Goal: Information Seeking & Learning: Learn about a topic

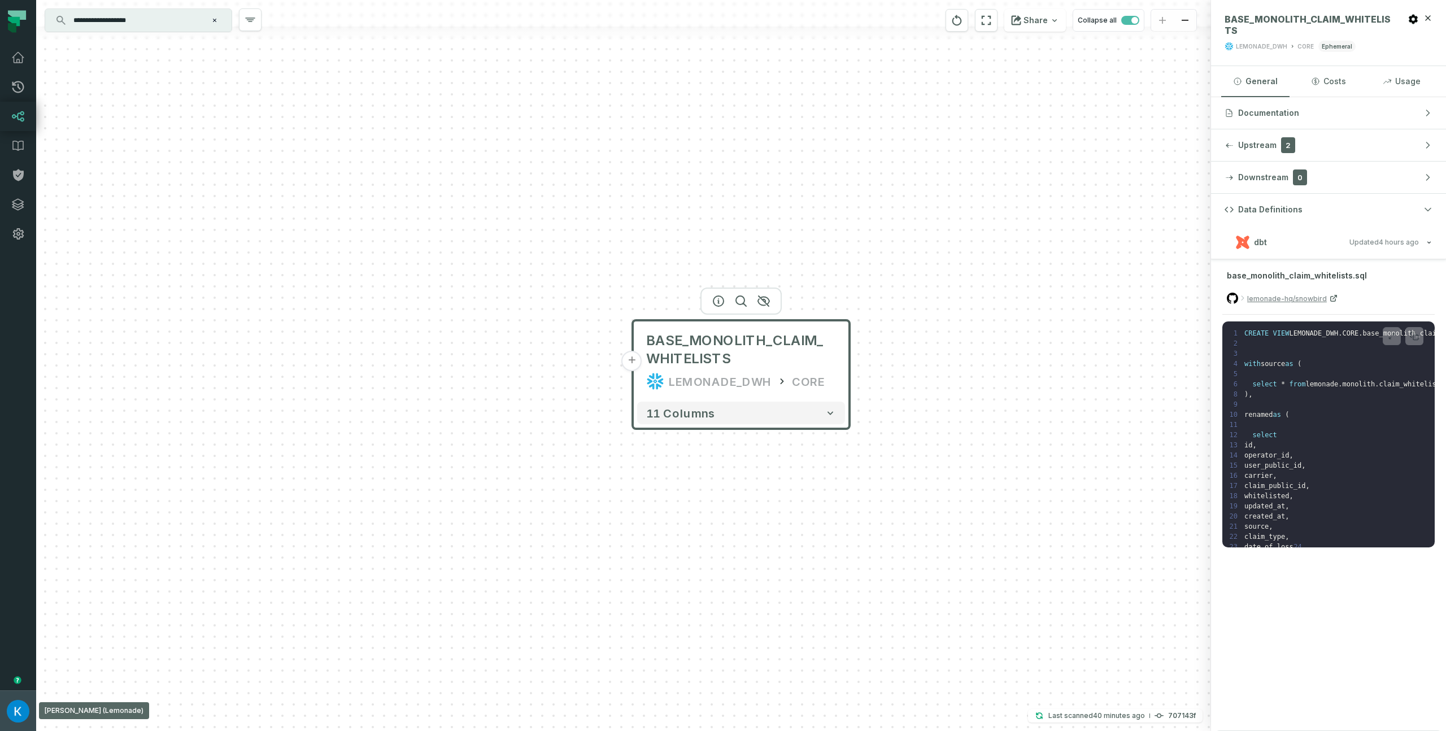
click at [23, 701] on img "button" at bounding box center [18, 711] width 23 height 23
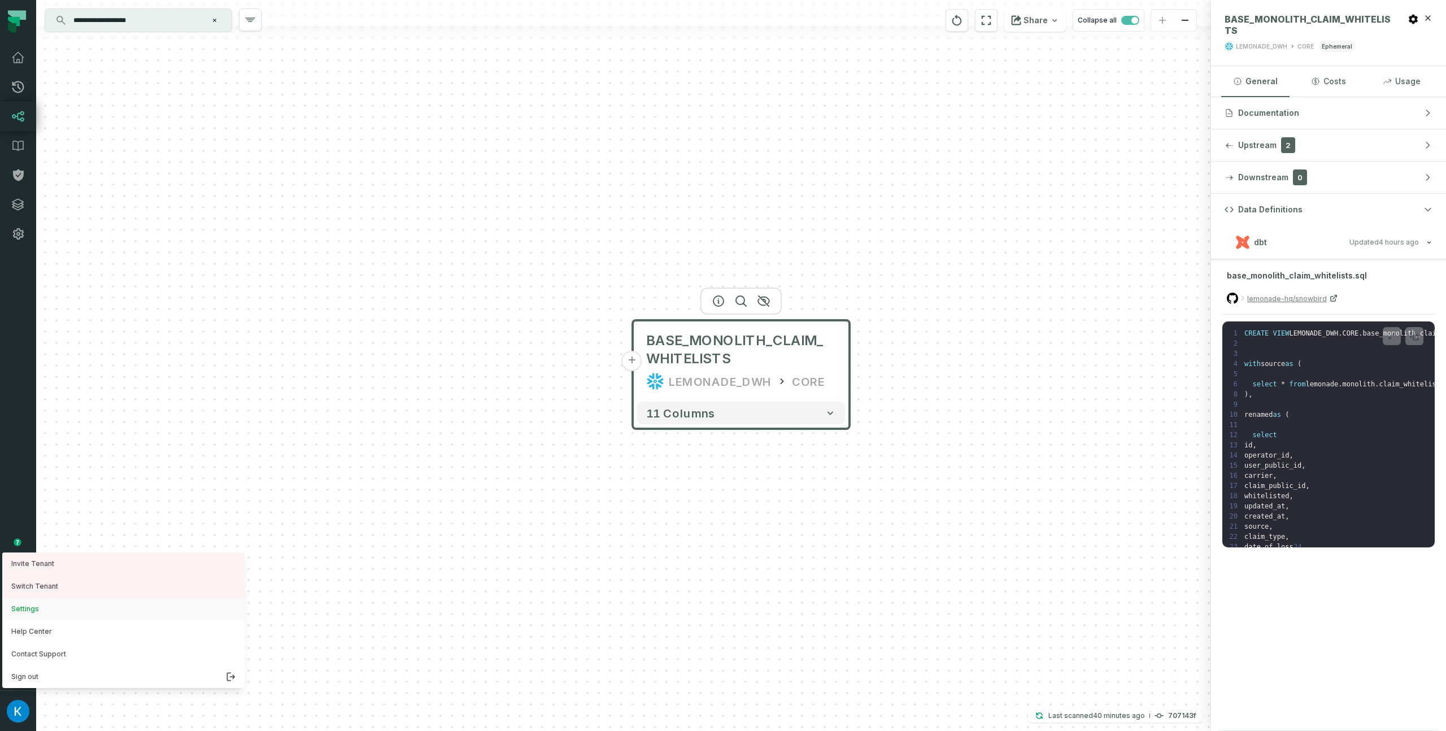
click at [77, 585] on button "Switch Tenant" at bounding box center [123, 586] width 242 height 23
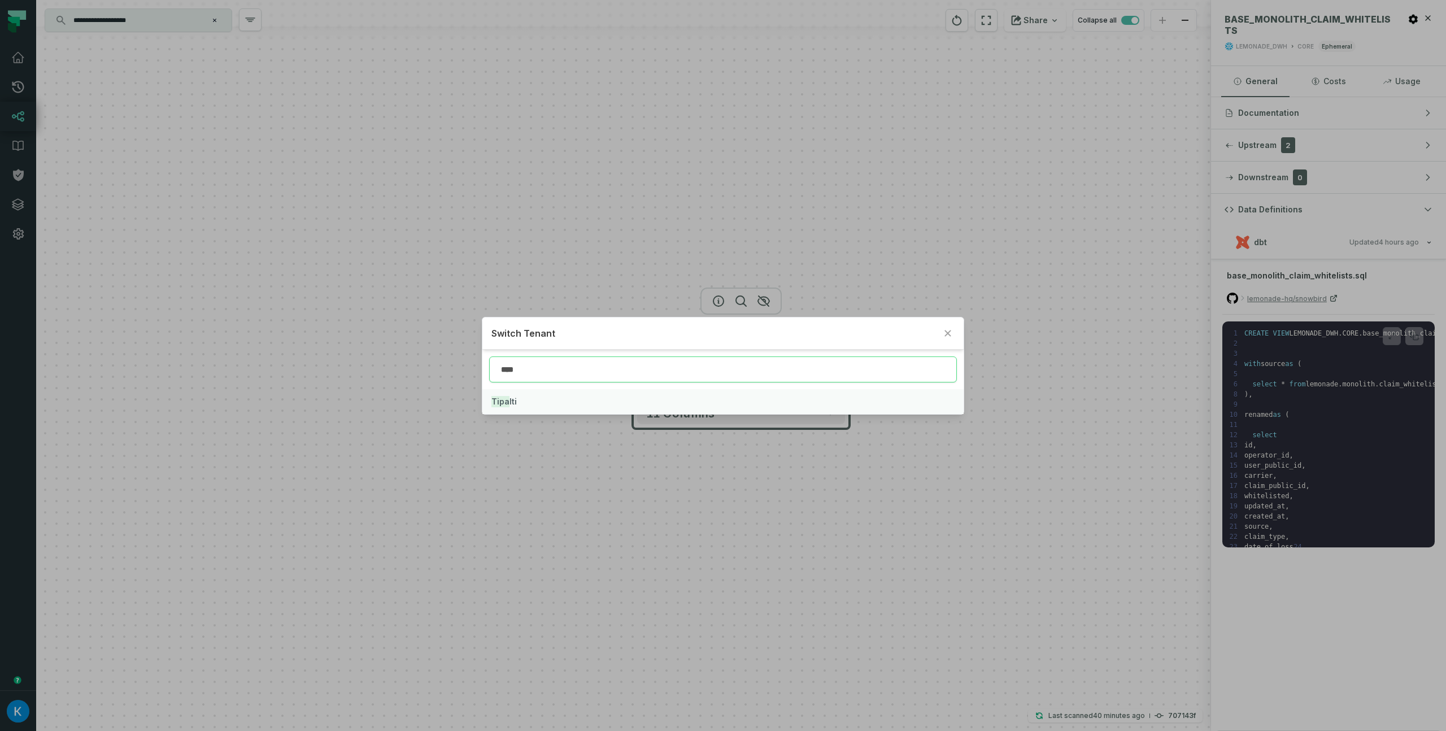
type input "****"
click at [513, 393] on button "Tipa lti" at bounding box center [722, 401] width 481 height 25
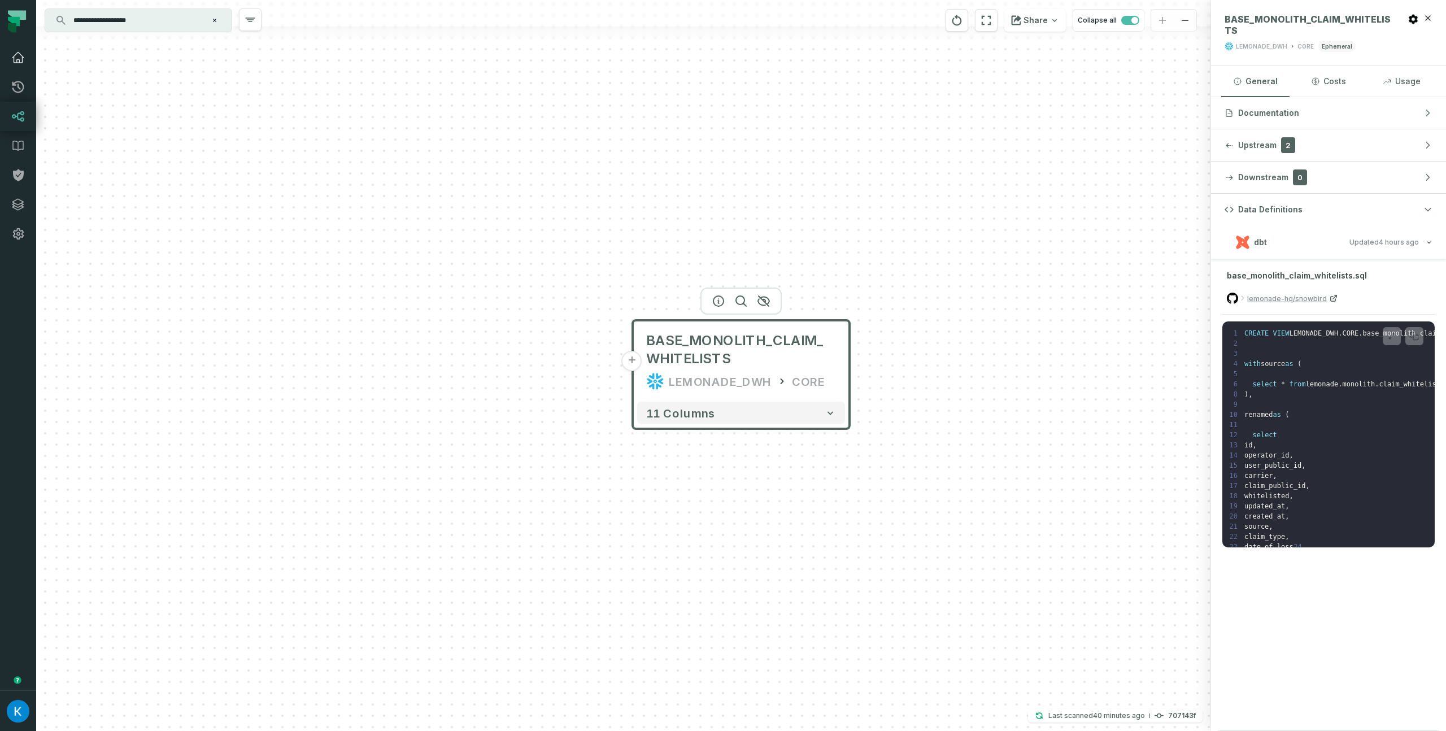
click at [20, 53] on icon at bounding box center [18, 58] width 14 height 14
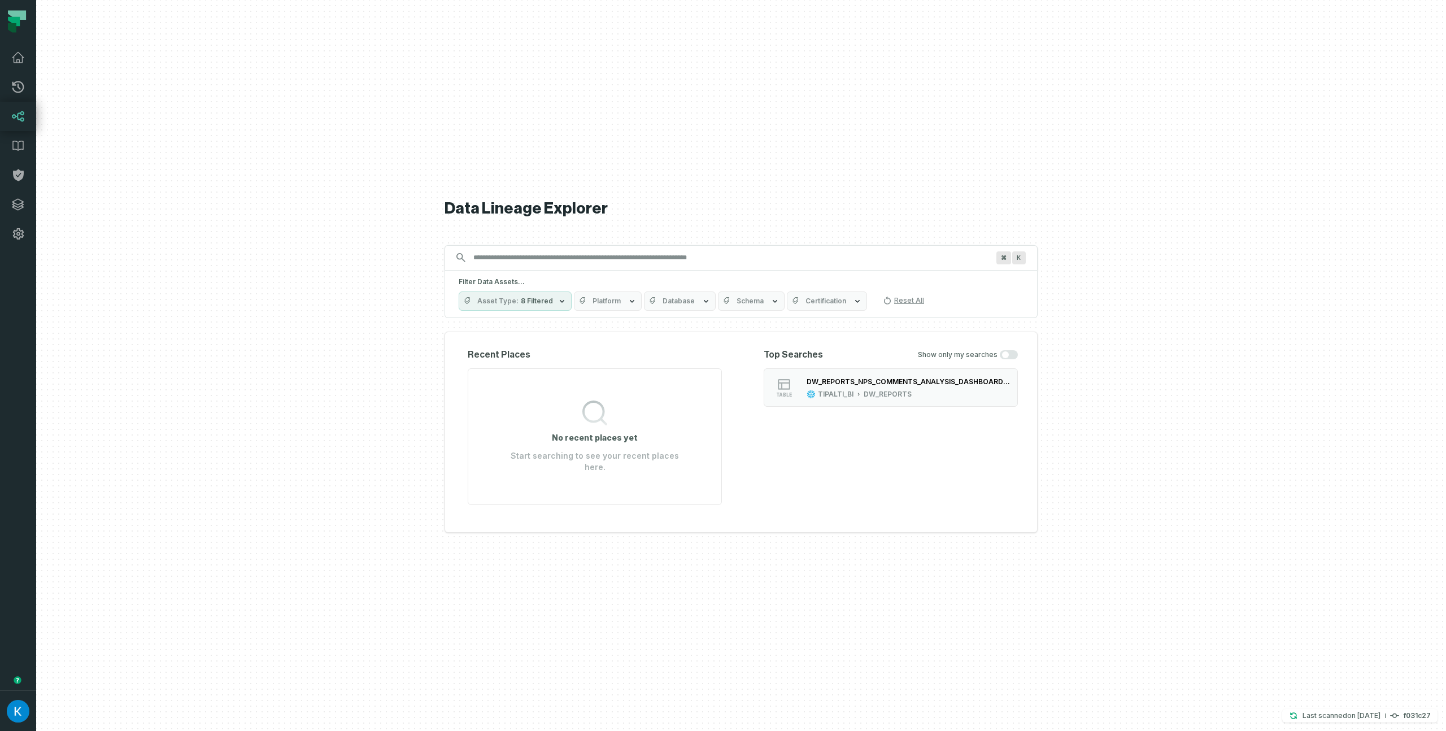
click at [656, 261] on input "Discovery Provider cmdk menu" at bounding box center [731, 257] width 529 height 18
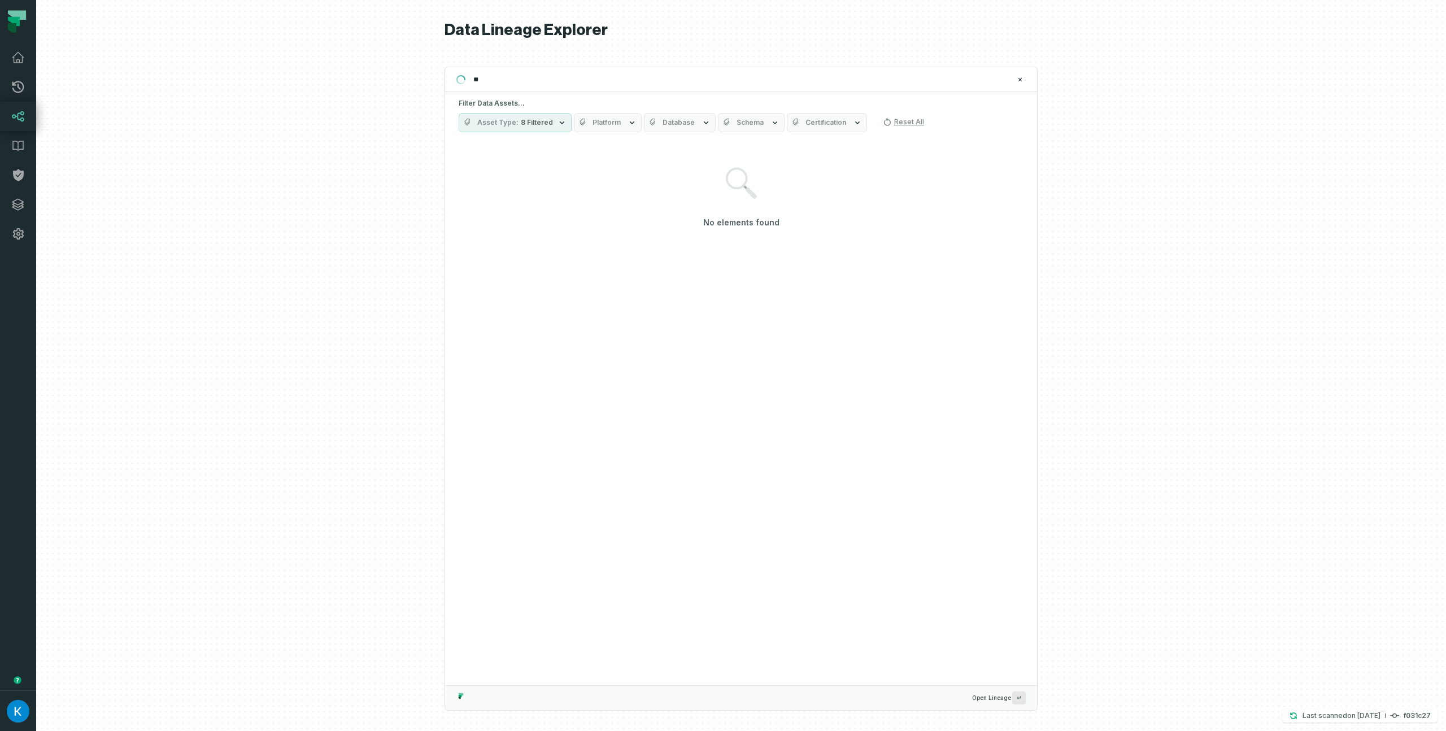
type input "*"
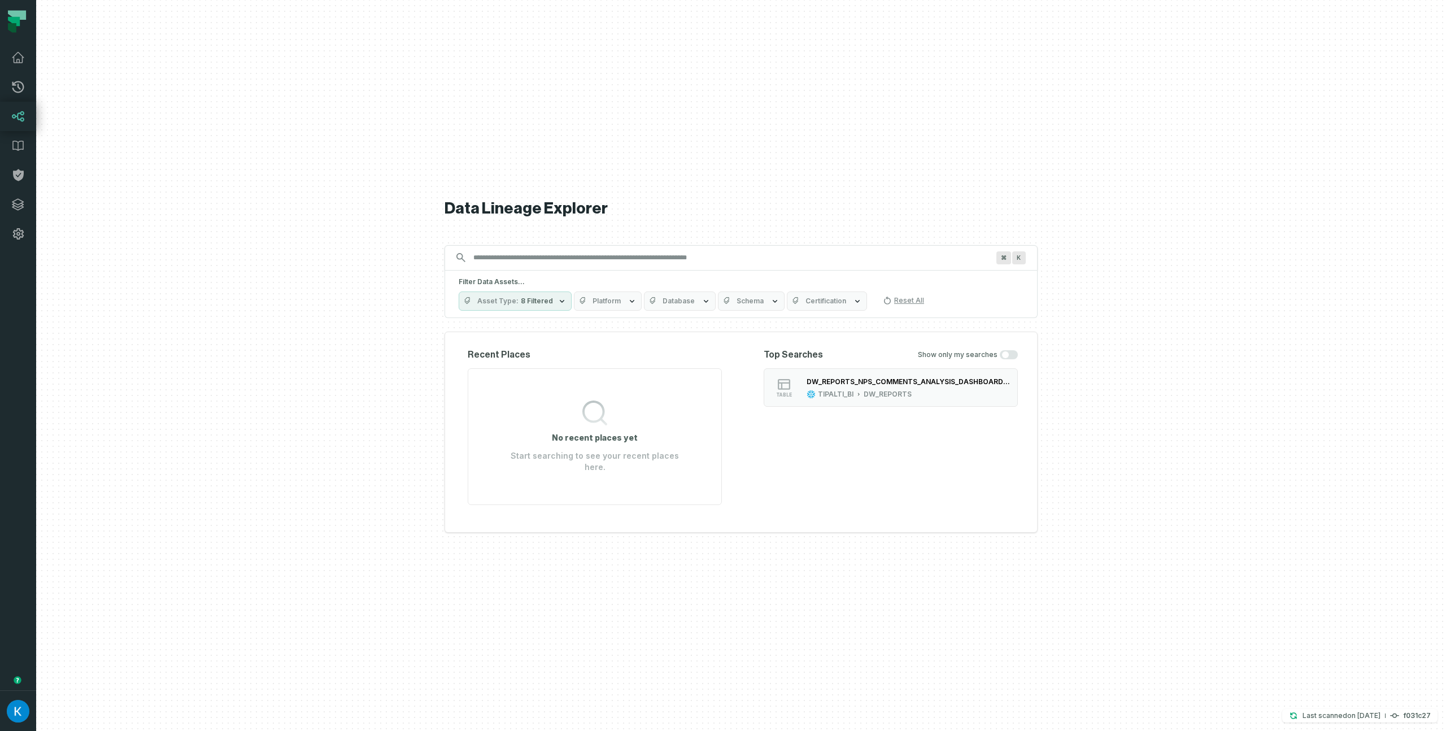
click at [505, 311] on button "Asset Type 8 Filtered" at bounding box center [515, 300] width 113 height 19
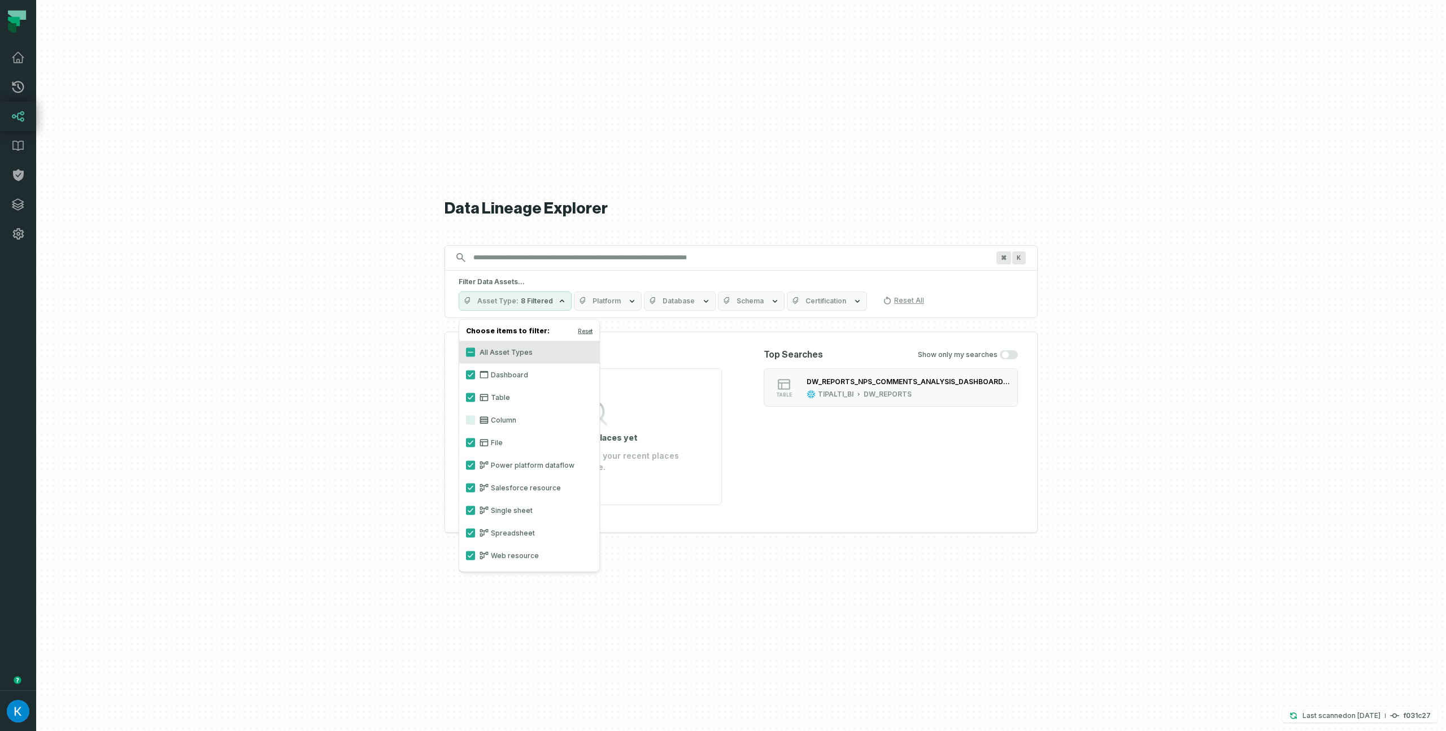
click at [596, 311] on button "Platform" at bounding box center [608, 300] width 68 height 19
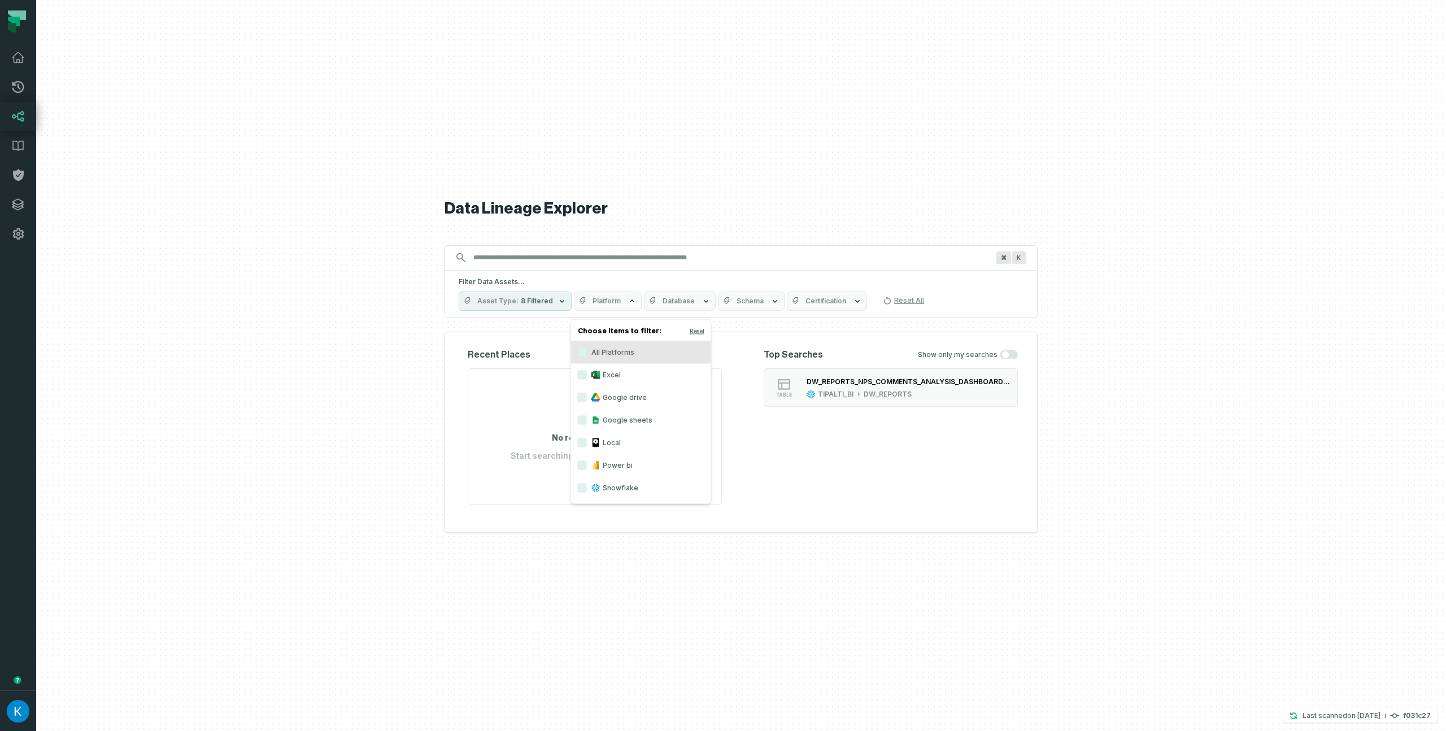
click at [579, 470] on label "Power bi" at bounding box center [641, 465] width 140 height 23
click at [579, 470] on button "Power bi" at bounding box center [582, 465] width 9 height 9
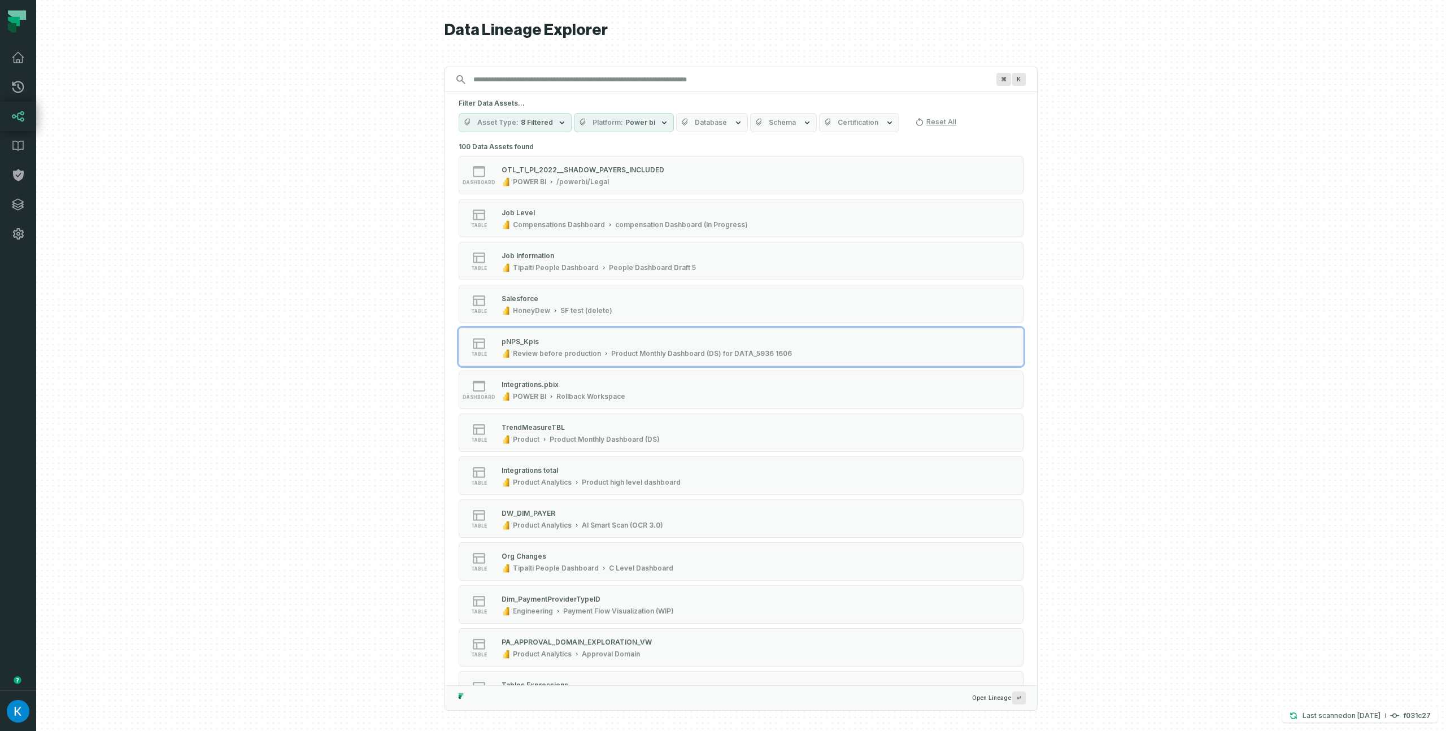
drag, startPoint x: 361, startPoint y: 319, endPoint x: 368, endPoint y: 324, distance: 8.1
click at [361, 319] on div at bounding box center [741, 365] width 1410 height 731
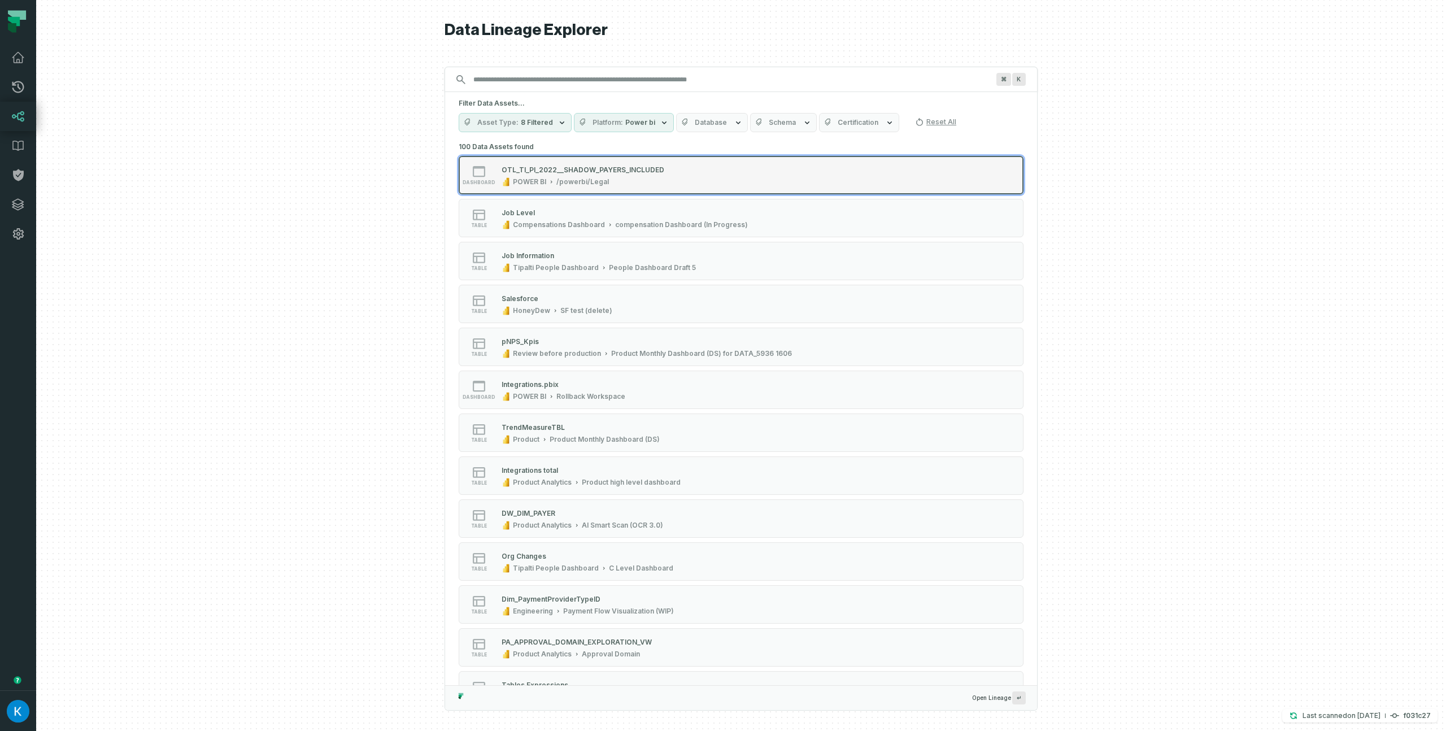
click at [570, 185] on div "/powerbi/Legal" at bounding box center [582, 181] width 53 height 9
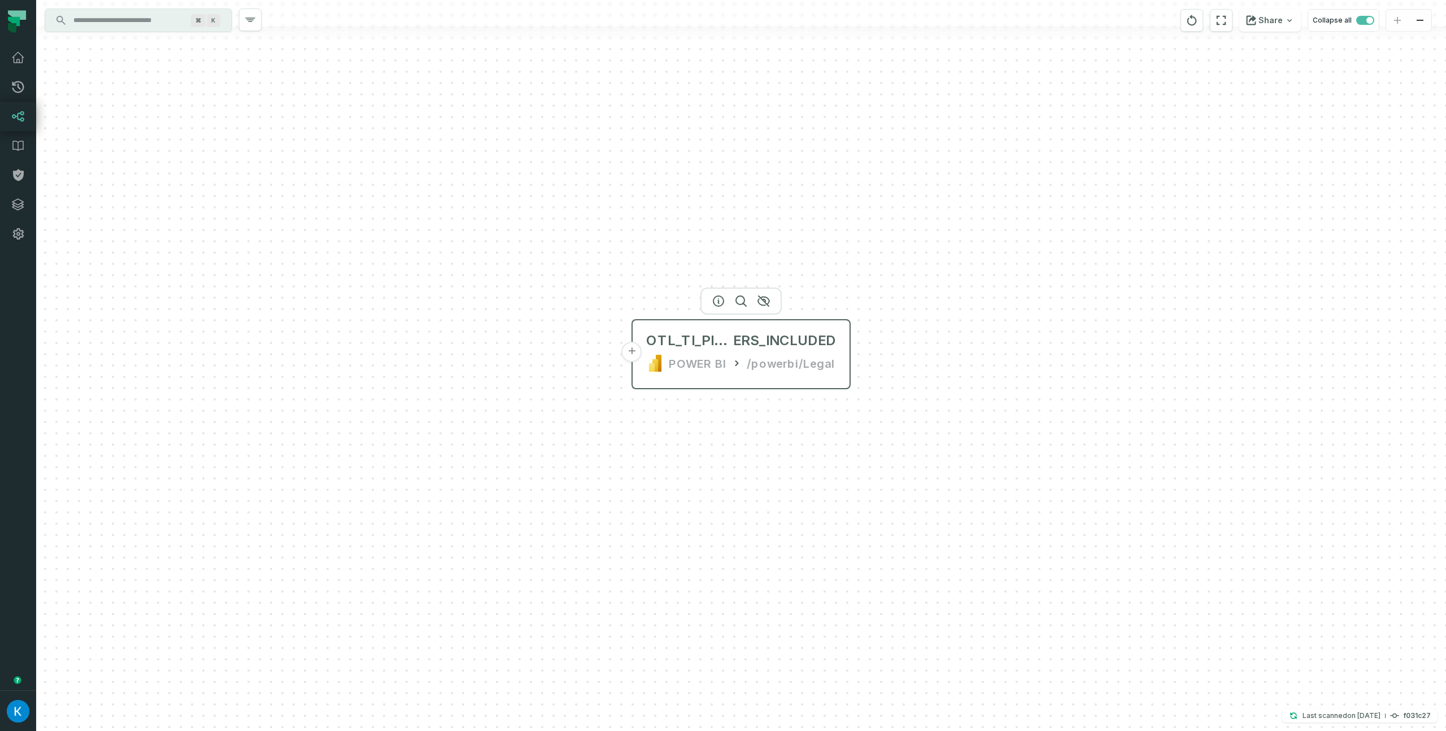
click at [691, 370] on div "POWER BI" at bounding box center [698, 363] width 58 height 18
click at [634, 360] on button "+" at bounding box center [632, 361] width 20 height 20
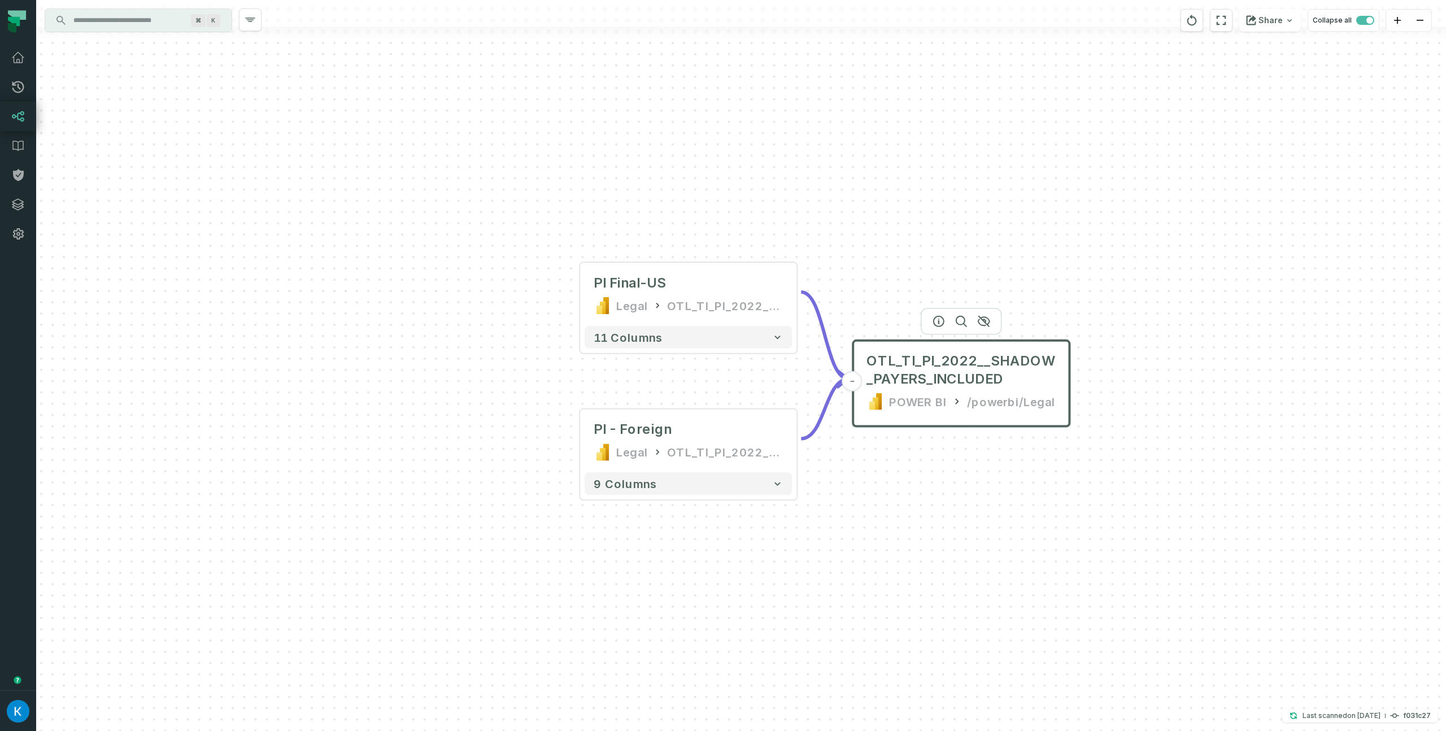
drag, startPoint x: 476, startPoint y: 351, endPoint x: 458, endPoint y: 346, distance: 18.2
click at [457, 346] on div "PI Final-US Legal OTL_TI_PI_2022__SHADOW_PAYERS_INCLUDED - 11 columns PI - Fore…" at bounding box center [741, 365] width 1410 height 731
click at [597, 299] on icon at bounding box center [600, 304] width 6 height 17
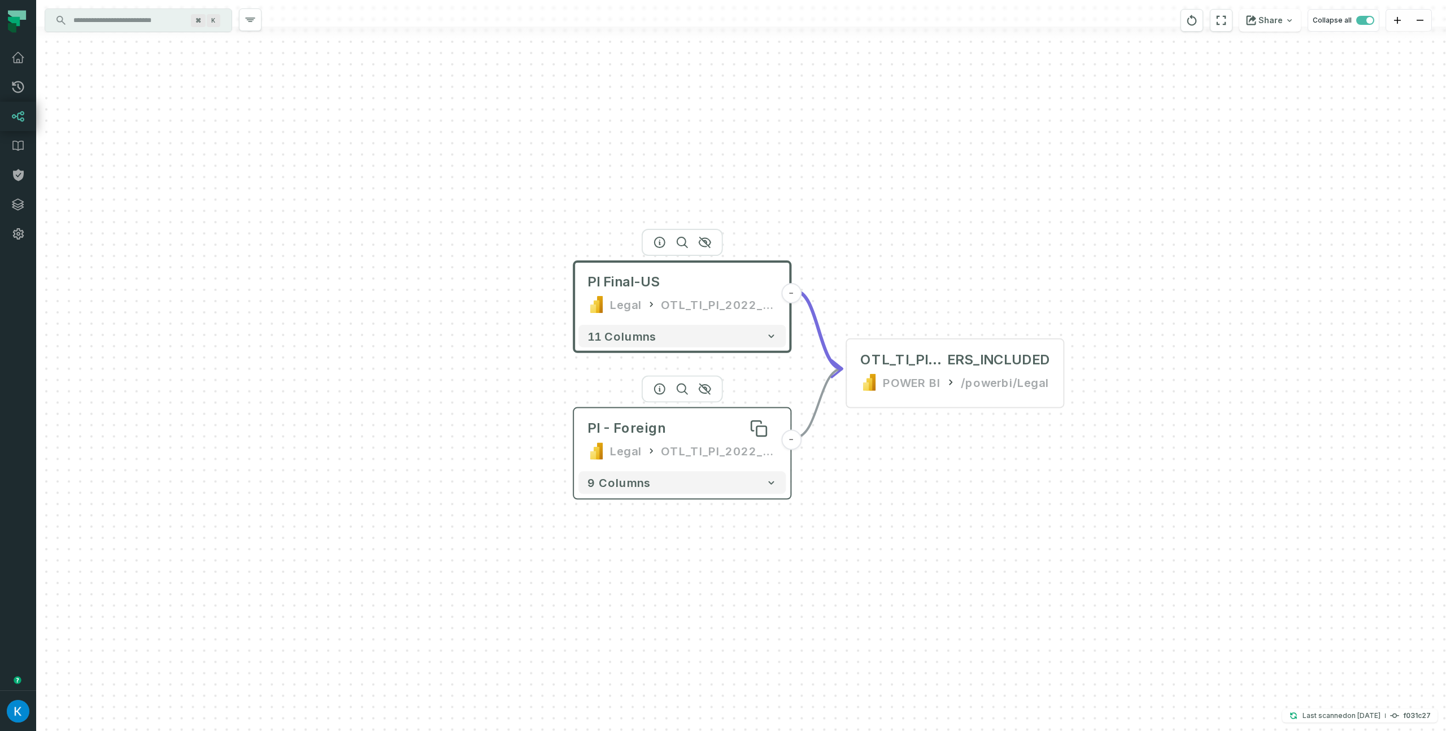
click at [633, 435] on div "PI - Foreign" at bounding box center [626, 429] width 78 height 18
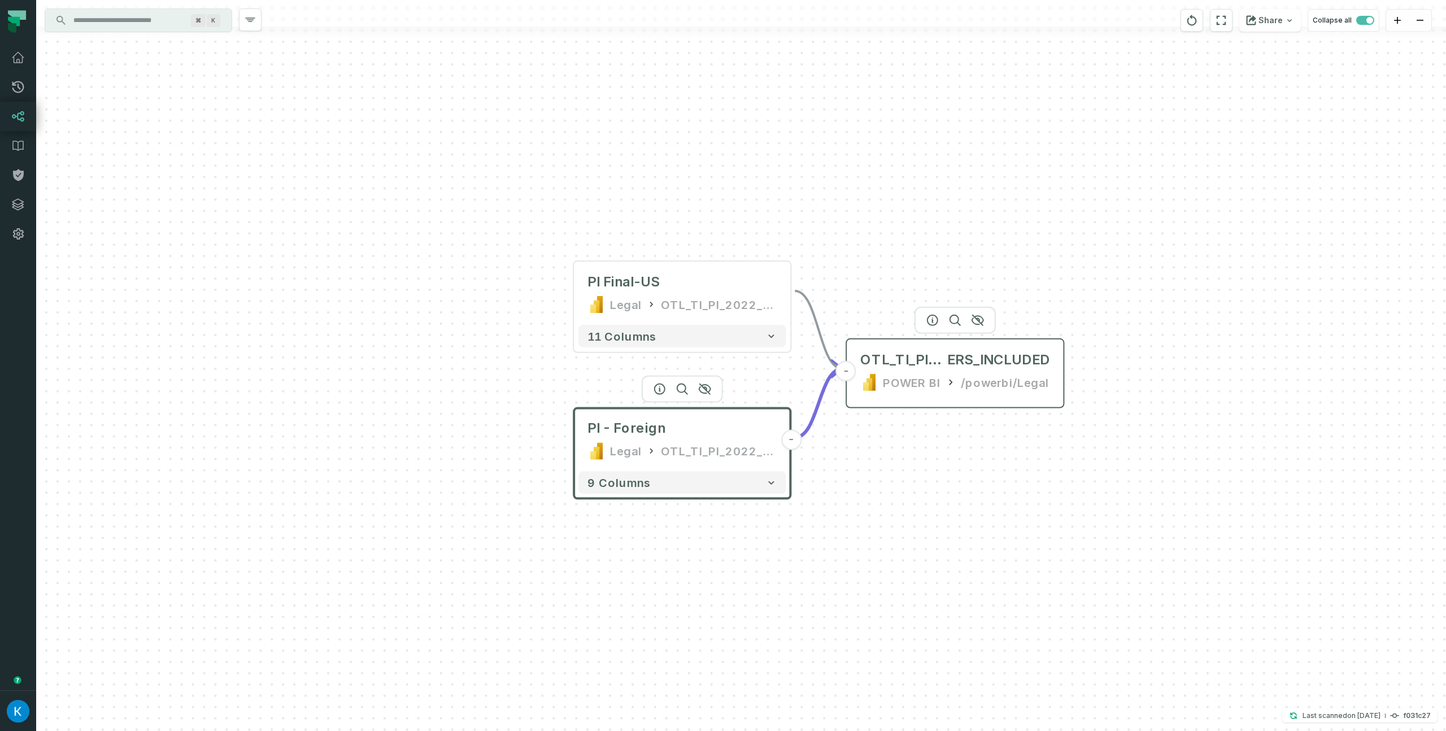
click at [976, 381] on div "/powerbi/Legal" at bounding box center [1005, 382] width 88 height 18
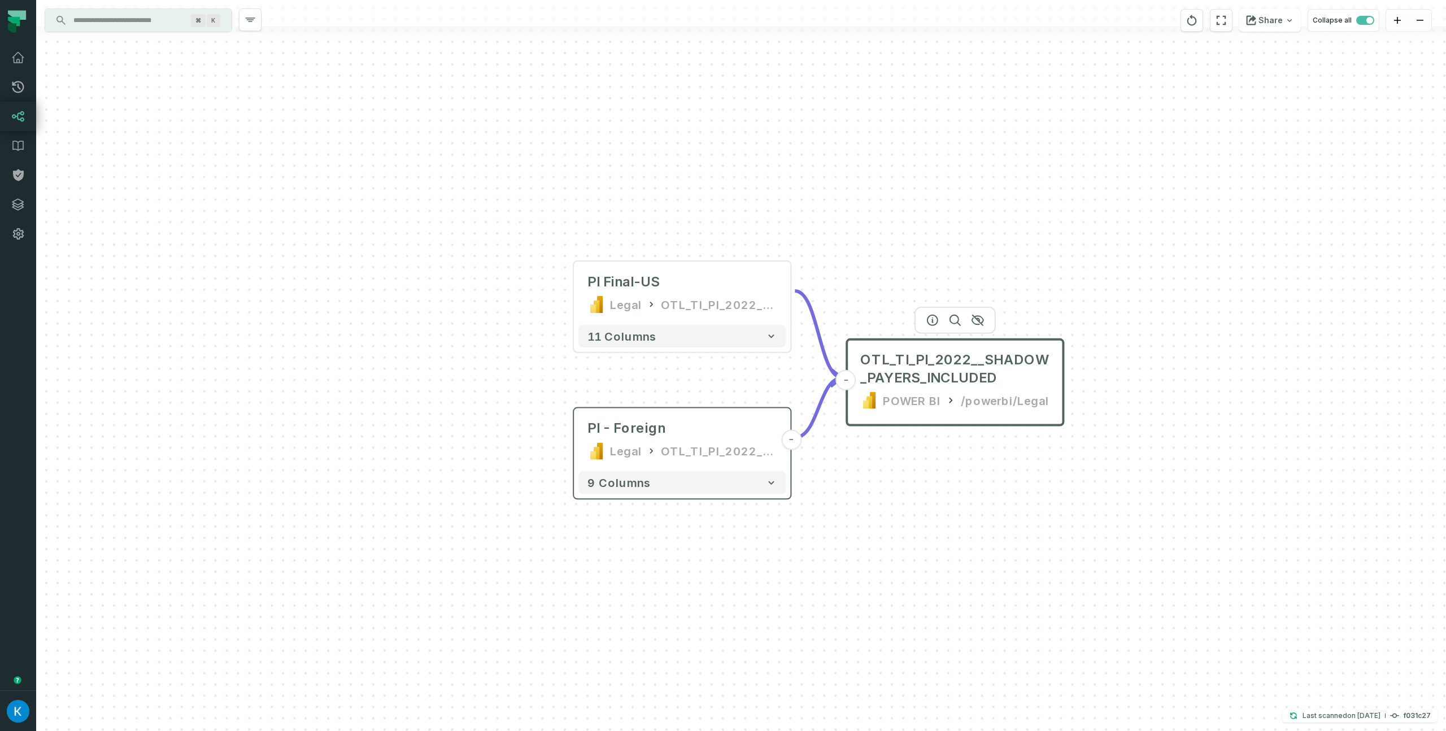
drag, startPoint x: 411, startPoint y: 270, endPoint x: 362, endPoint y: 239, distance: 57.7
click at [411, 270] on div "PI Final-US Legal OTL_TI_PI_2022__SHADOW_PAYERS_INCLUDED - 11 columns PI - Fore…" at bounding box center [741, 365] width 1410 height 731
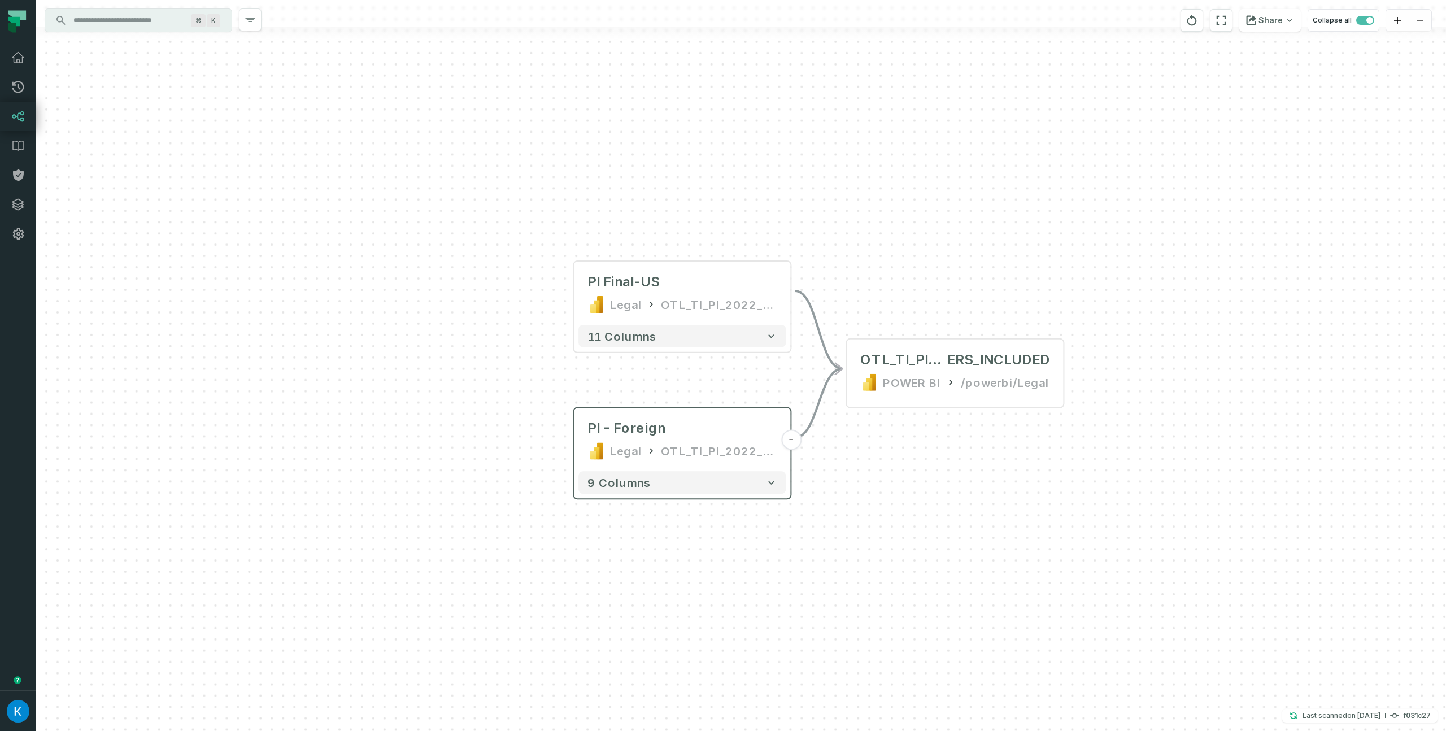
click at [142, 23] on input "Discovery Provider cmdk menu" at bounding box center [128, 20] width 123 height 18
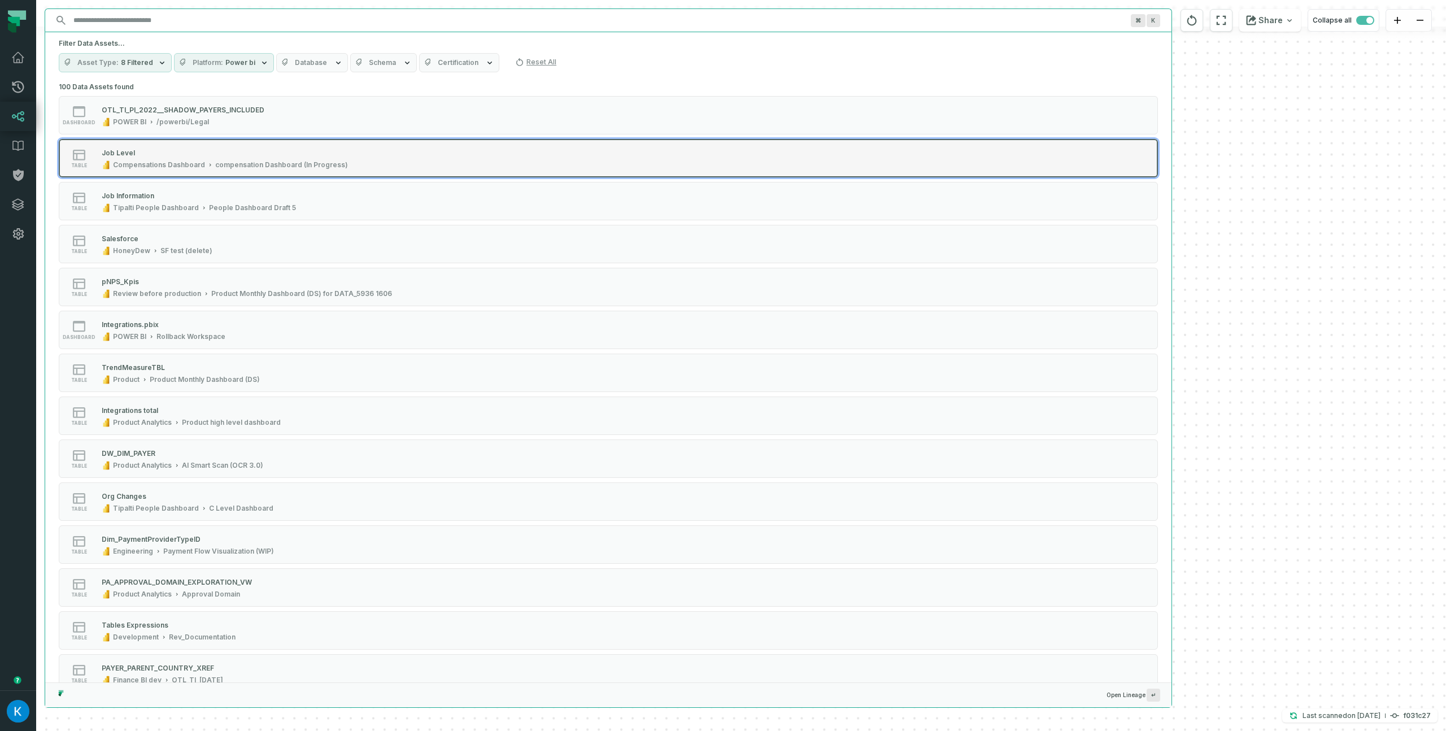
click at [186, 164] on div "Compensations Dashboard" at bounding box center [159, 164] width 92 height 9
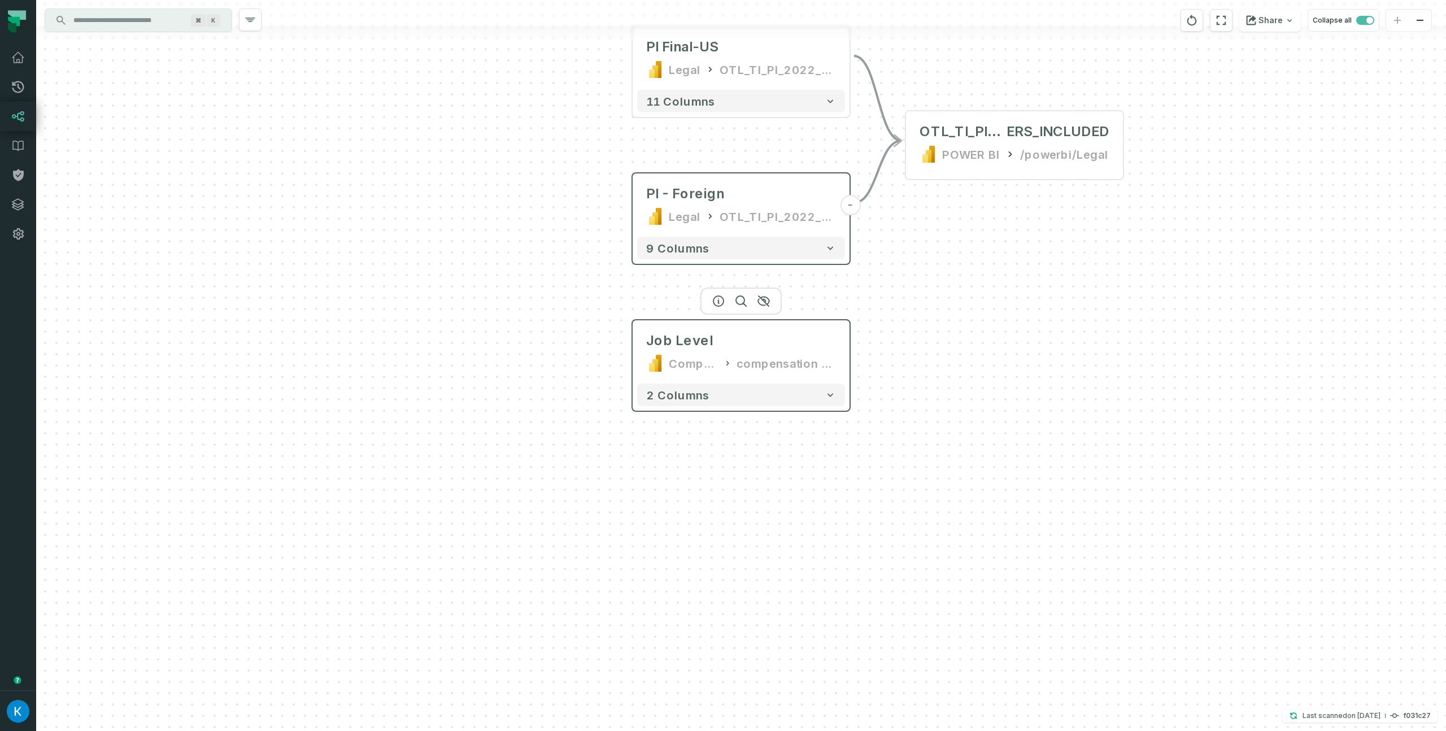
click at [731, 360] on icon at bounding box center [727, 363] width 9 height 11
click at [749, 402] on button "2 columns" at bounding box center [741, 394] width 208 height 23
click at [88, 27] on input "Discovery Provider cmdk menu" at bounding box center [128, 20] width 123 height 18
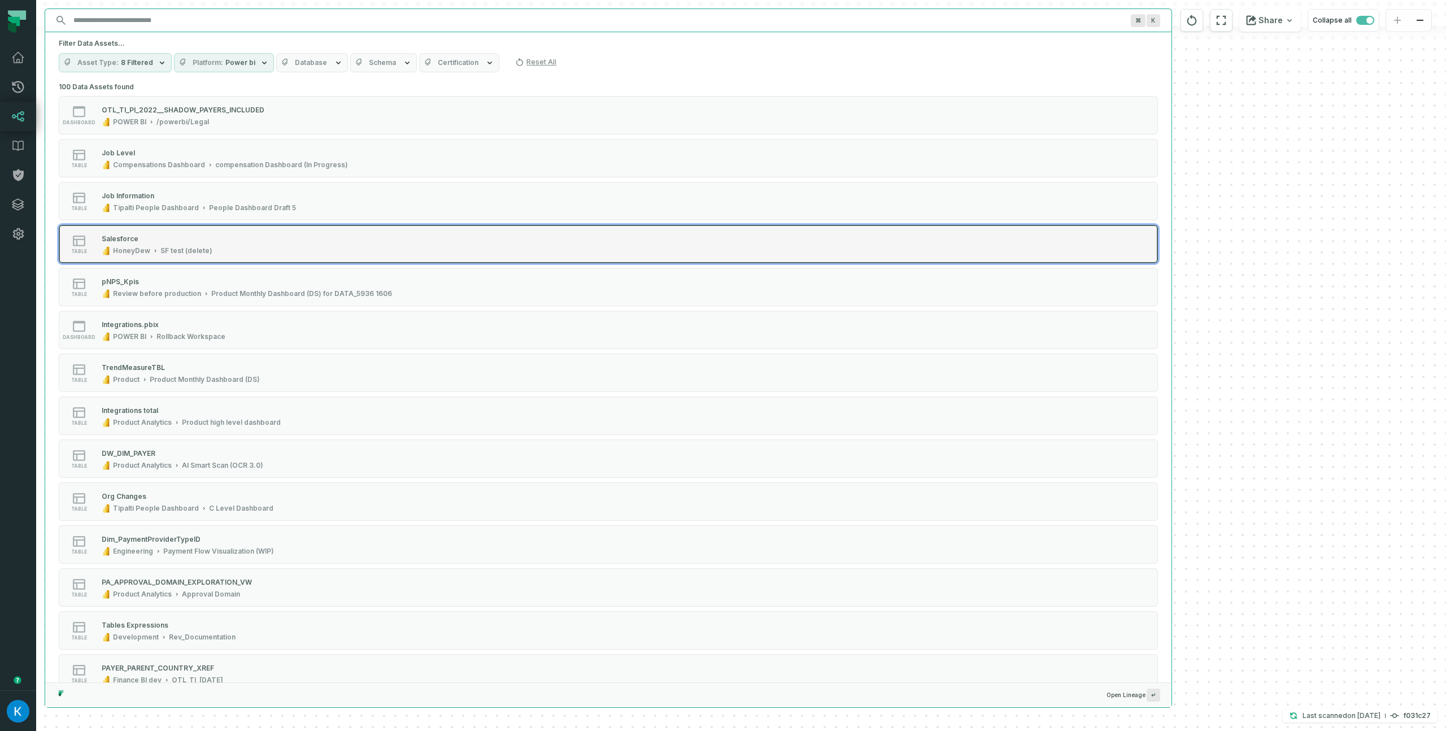
click at [240, 246] on div "table Salesforce HoneyDew SF test (delete)" at bounding box center [202, 244] width 282 height 23
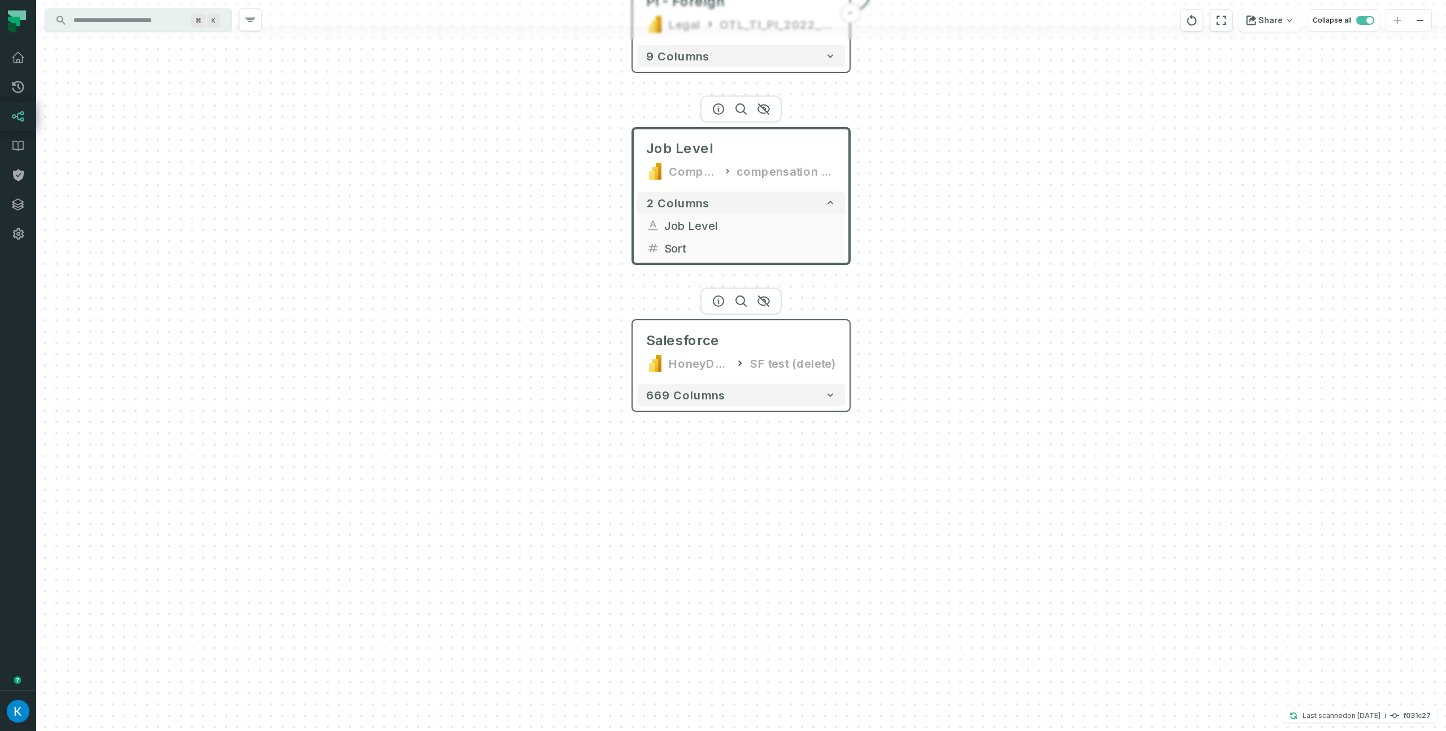
click at [653, 354] on icon at bounding box center [655, 363] width 18 height 18
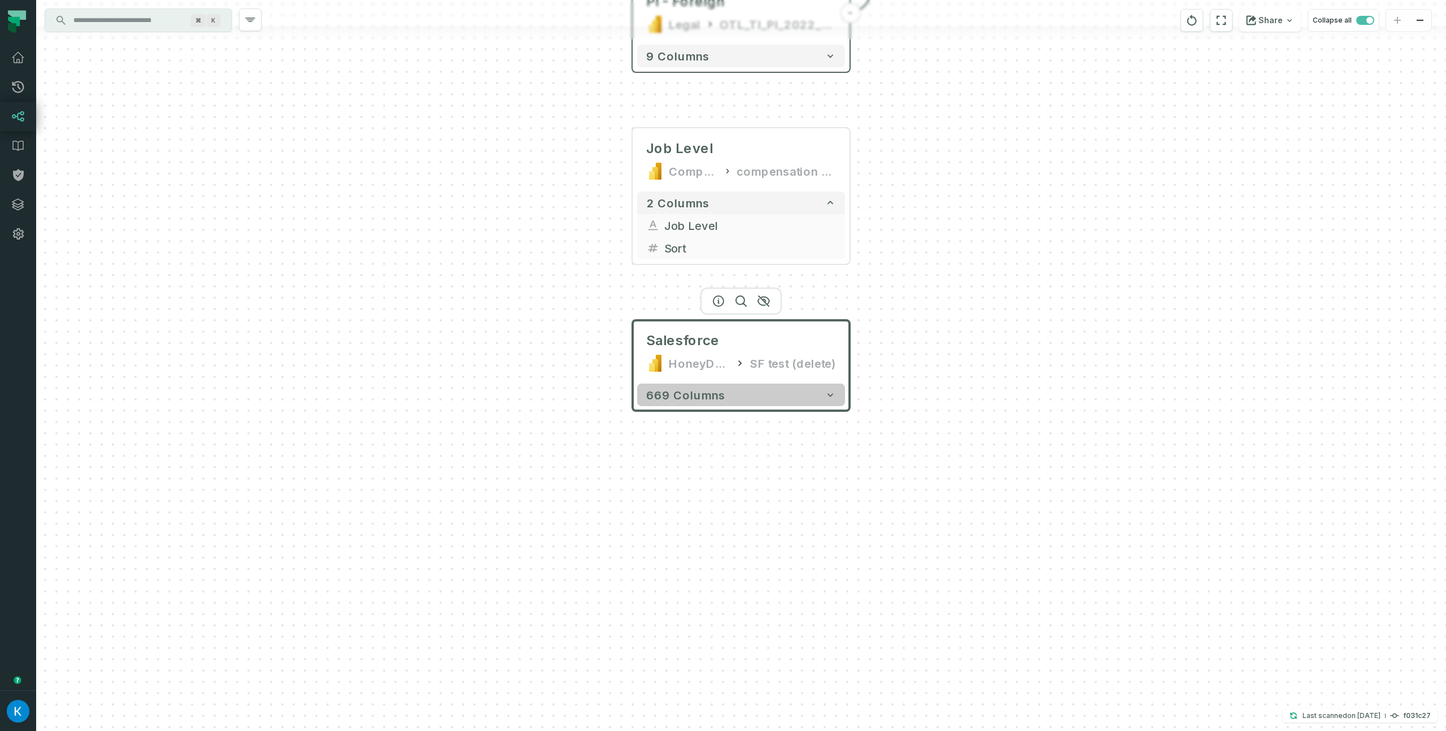
click at [691, 395] on span "669 columns" at bounding box center [685, 395] width 79 height 14
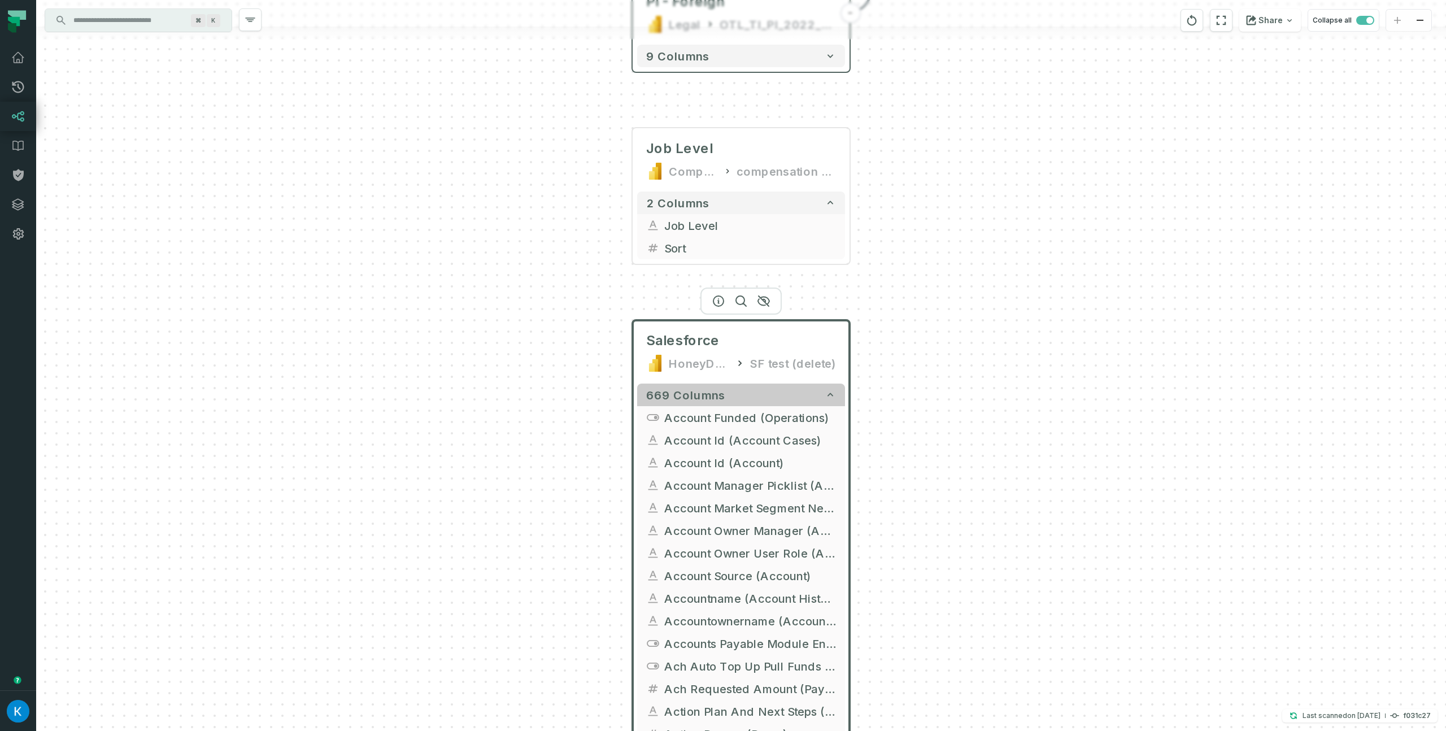
click at [686, 391] on span "669 columns" at bounding box center [685, 395] width 79 height 14
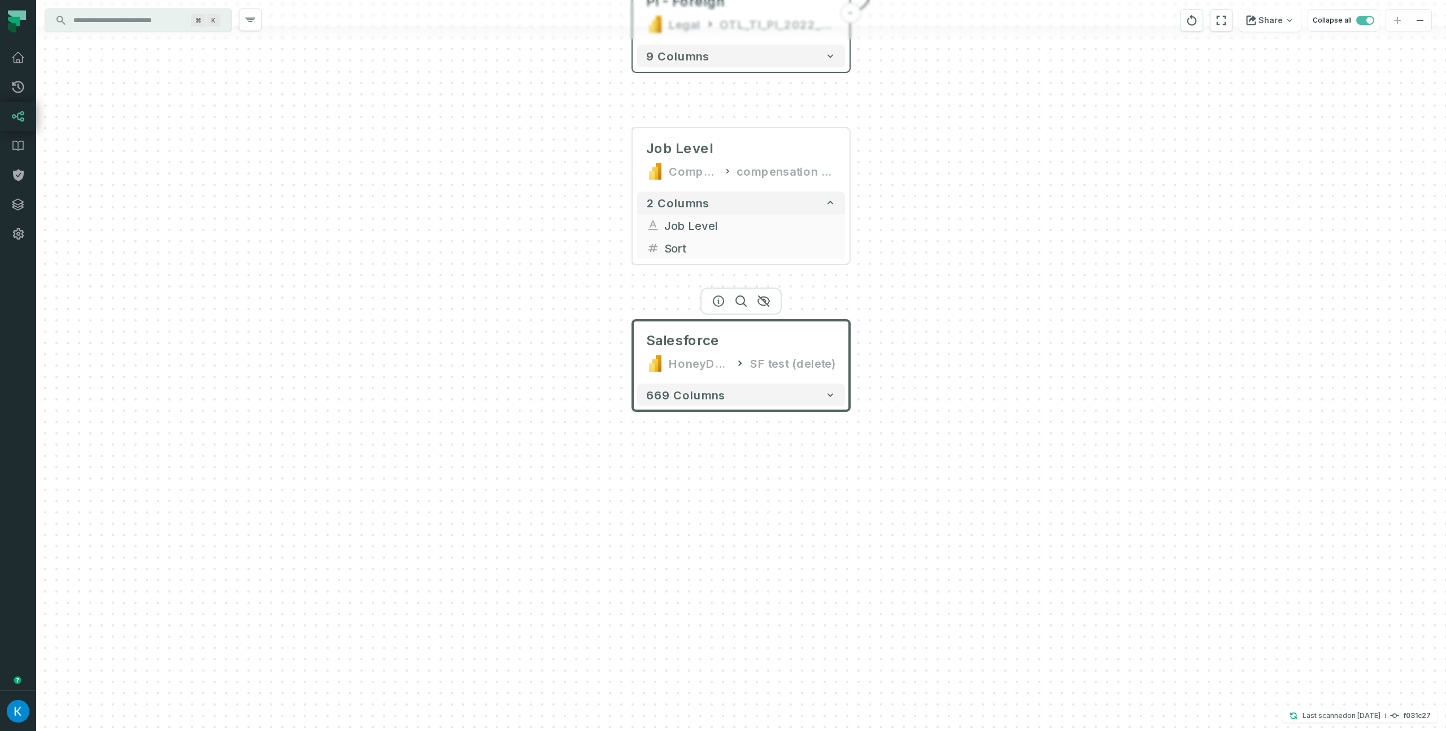
click at [155, 19] on input "Discovery Provider cmdk menu" at bounding box center [128, 20] width 123 height 18
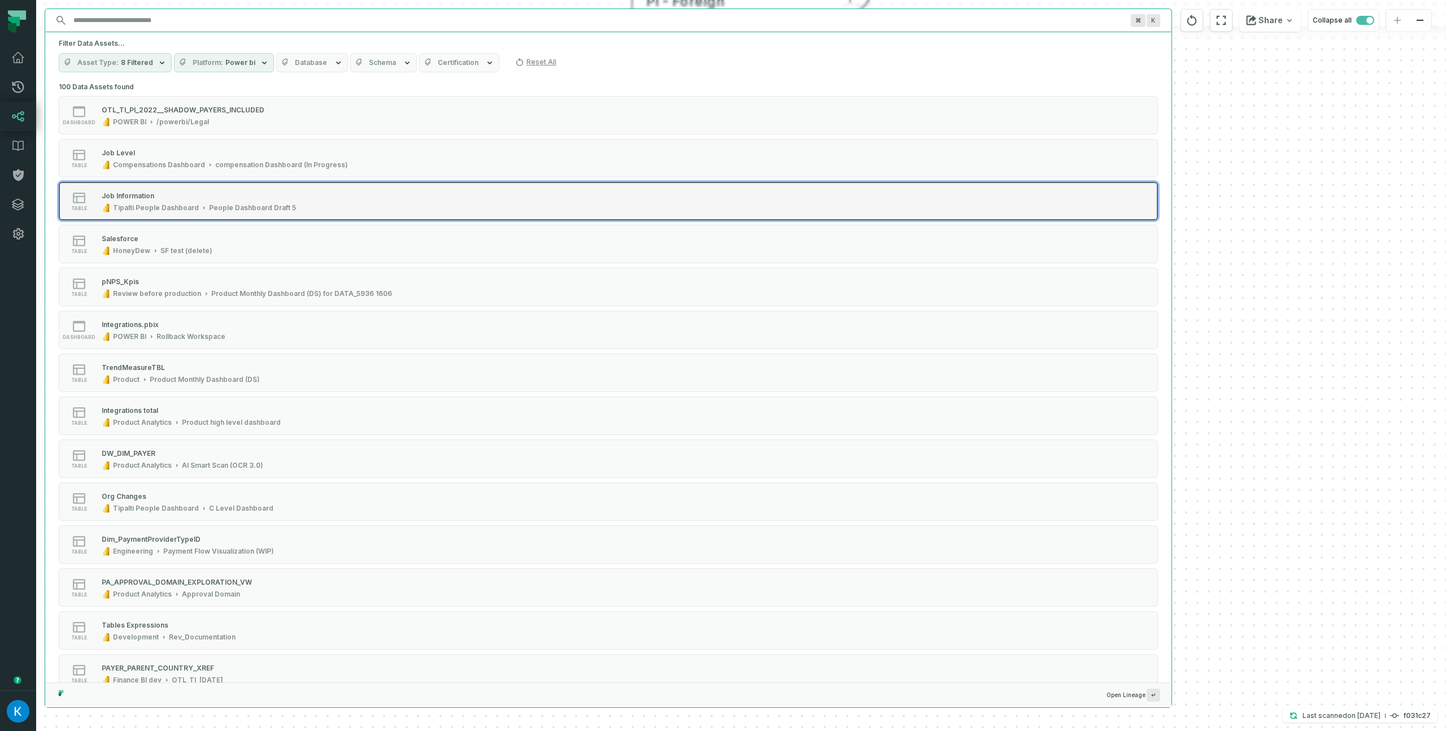
click at [216, 206] on div "People Dashboard Draft 5" at bounding box center [252, 207] width 87 height 9
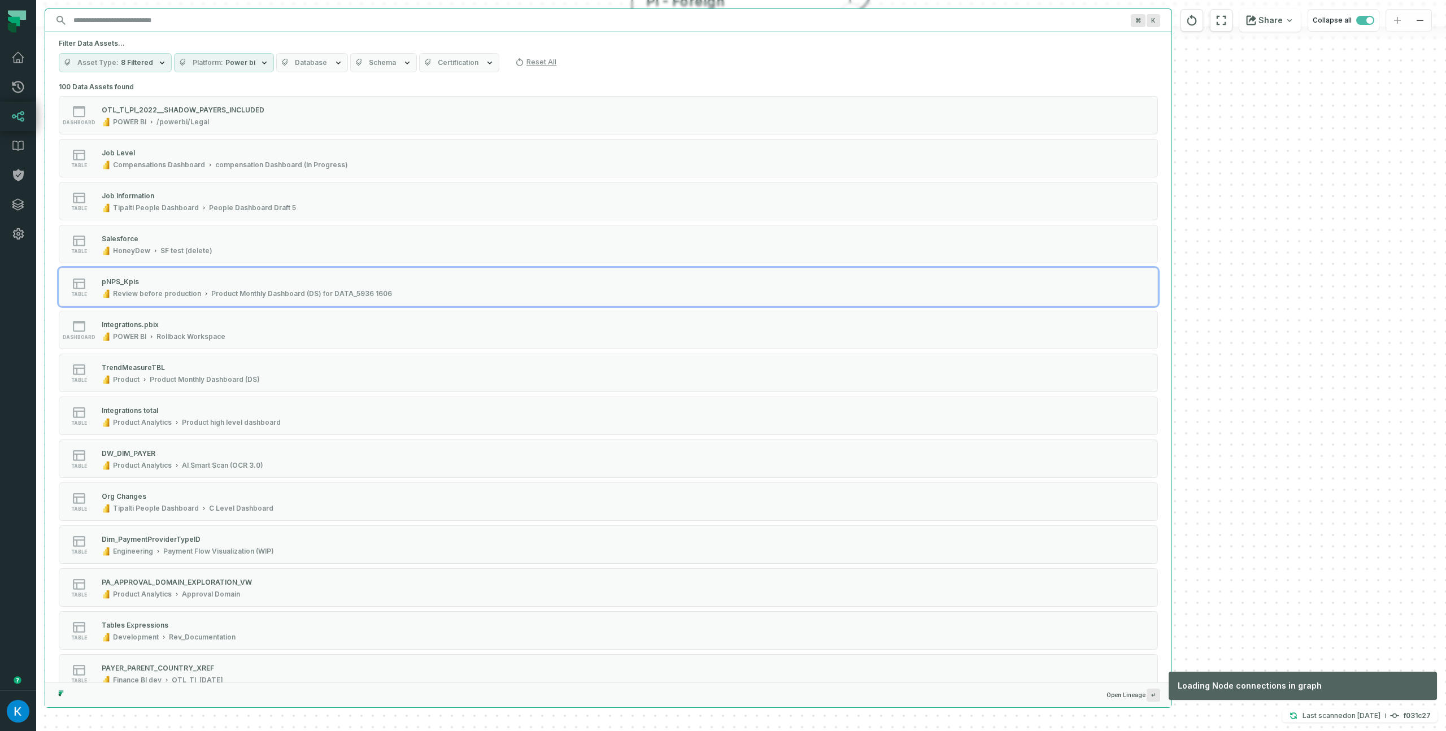
click at [1253, 326] on div "PI Final-US Legal OTL_TI_PI_2022__SHADOW_PAYERS_INCLUDED - 11 columns PI - Fore…" at bounding box center [741, 365] width 1410 height 731
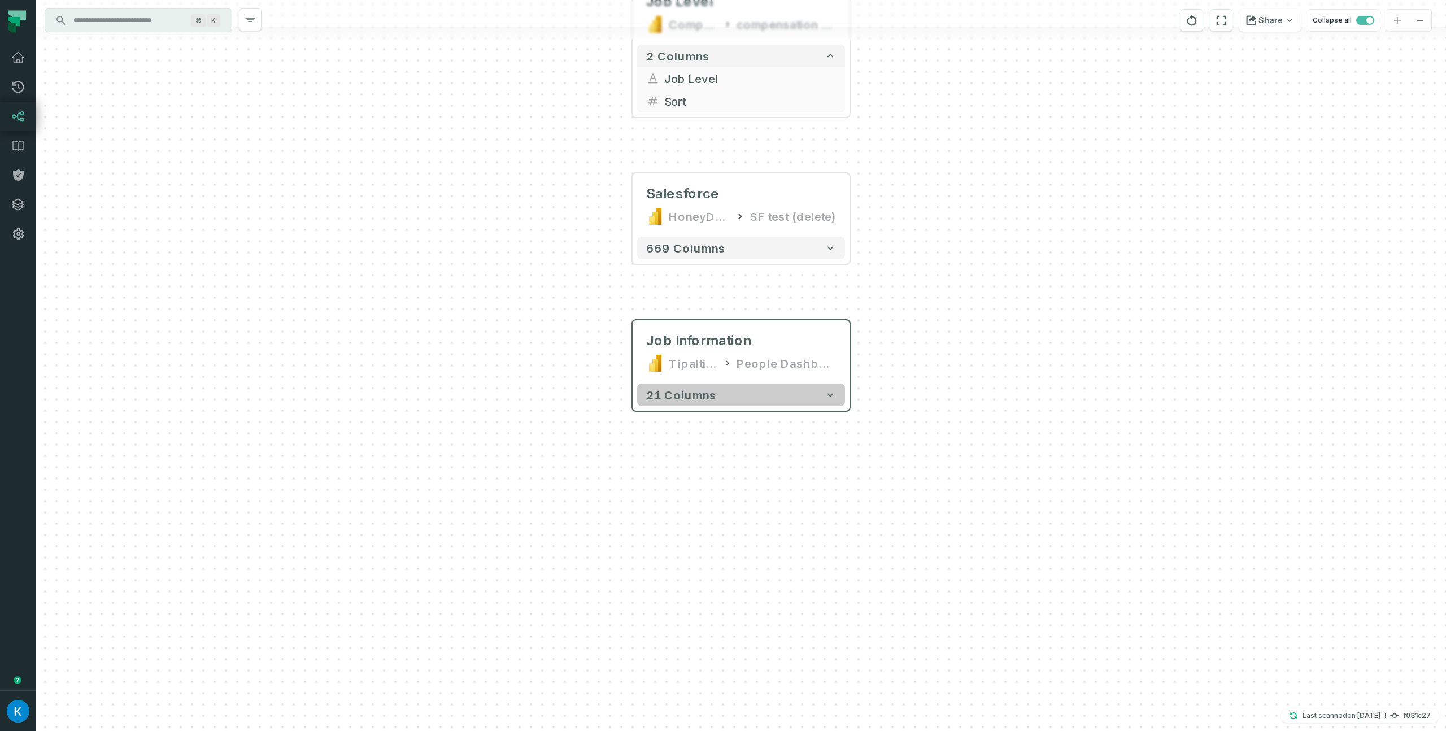
click at [823, 392] on button "21 columns" at bounding box center [741, 394] width 208 height 23
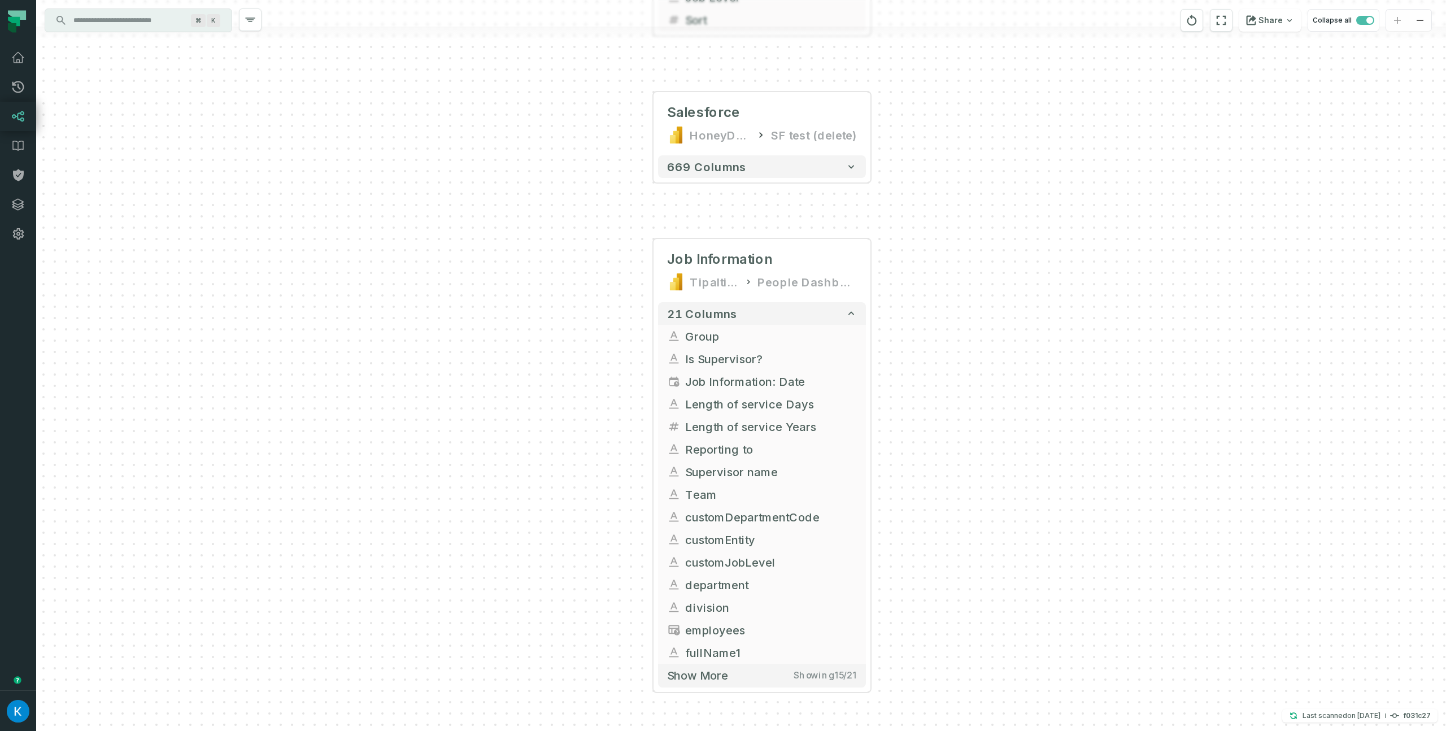
drag, startPoint x: 984, startPoint y: 394, endPoint x: 997, endPoint y: 313, distance: 81.2
click at [1005, 313] on div "PI Final-US Legal OTL_TI_PI_2022__SHADOW_PAYERS_INCLUDED - 11 columns PI - Fore…" at bounding box center [741, 365] width 1410 height 731
click at [644, 269] on button "+" at bounding box center [652, 271] width 20 height 20
click at [659, 271] on button "+" at bounding box center [652, 271] width 20 height 20
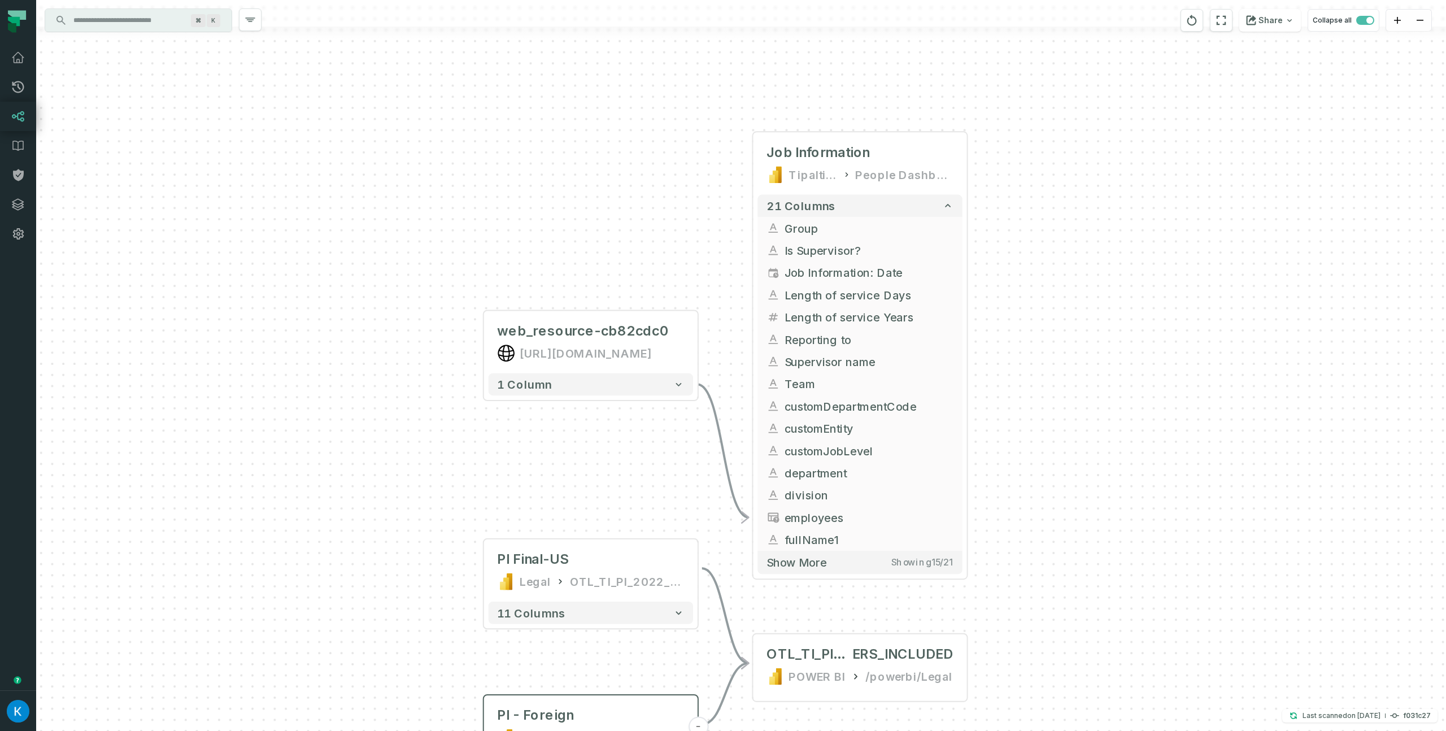
drag, startPoint x: 659, startPoint y: 264, endPoint x: 555, endPoint y: 197, distance: 124.1
click at [555, 197] on div "web_resource-cb82cdc0 [URL][DOMAIN_NAME] - 1 column PI Final-US Legal OTL_TI_PI…" at bounding box center [741, 365] width 1410 height 731
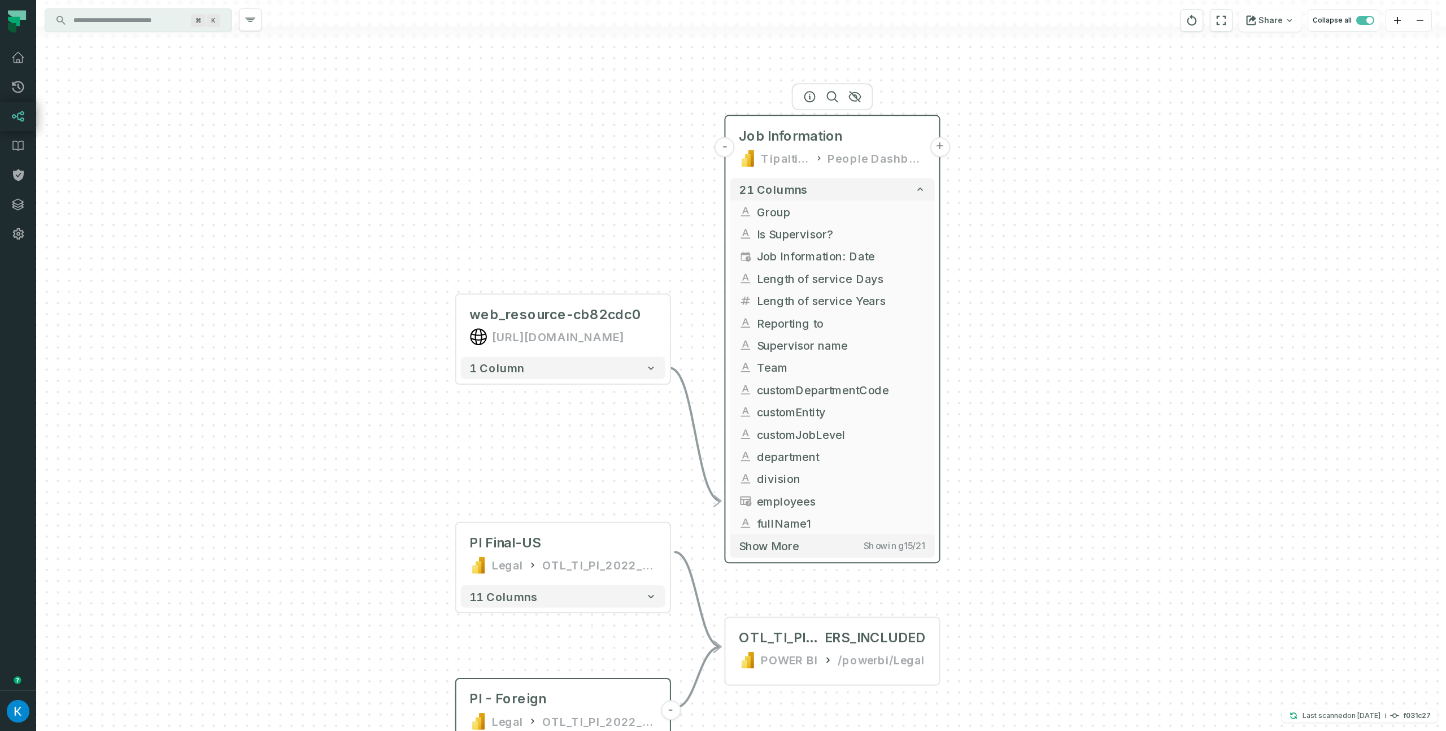
click at [939, 147] on button "+" at bounding box center [940, 147] width 20 height 20
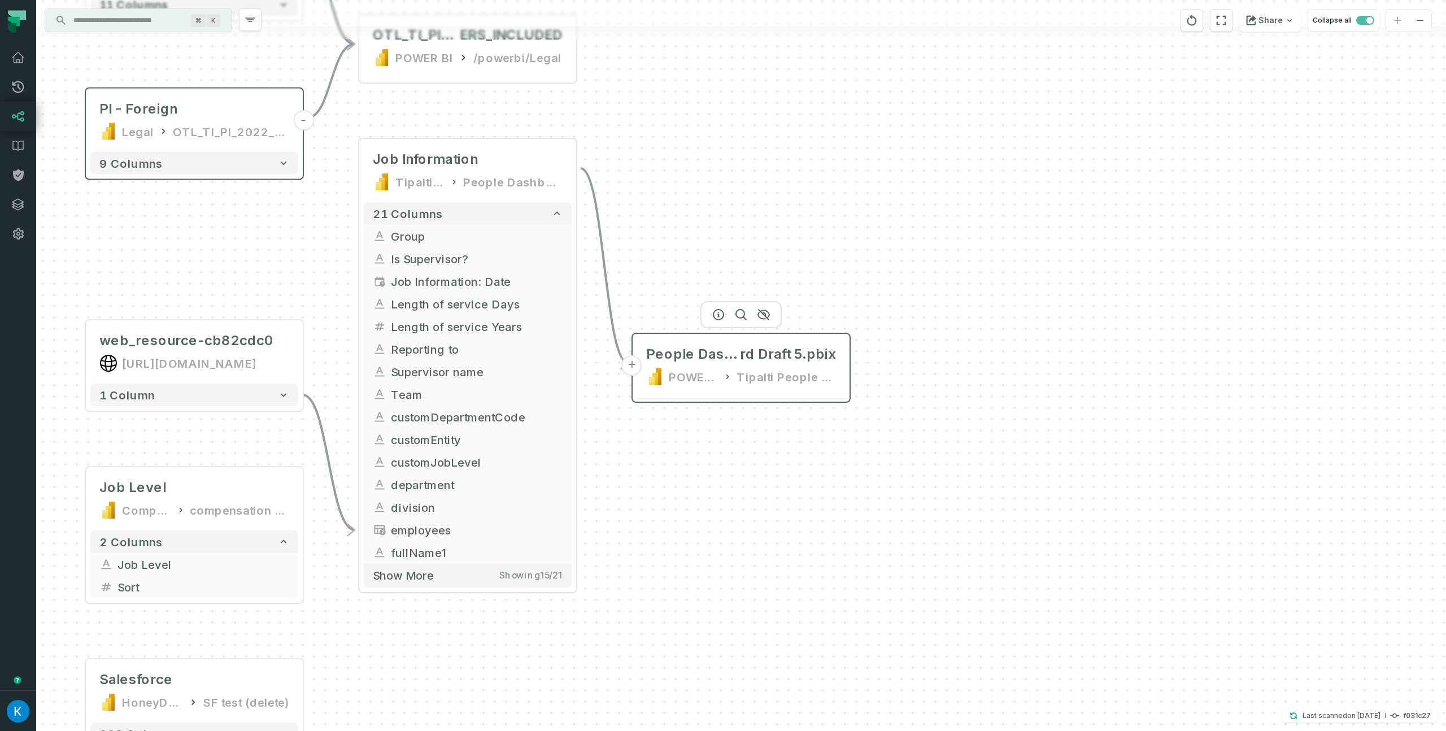
click at [813, 367] on div "People Dashboa rd Draft 5.pbix POWER BI Tipalti People Dashboard" at bounding box center [741, 365] width 208 height 54
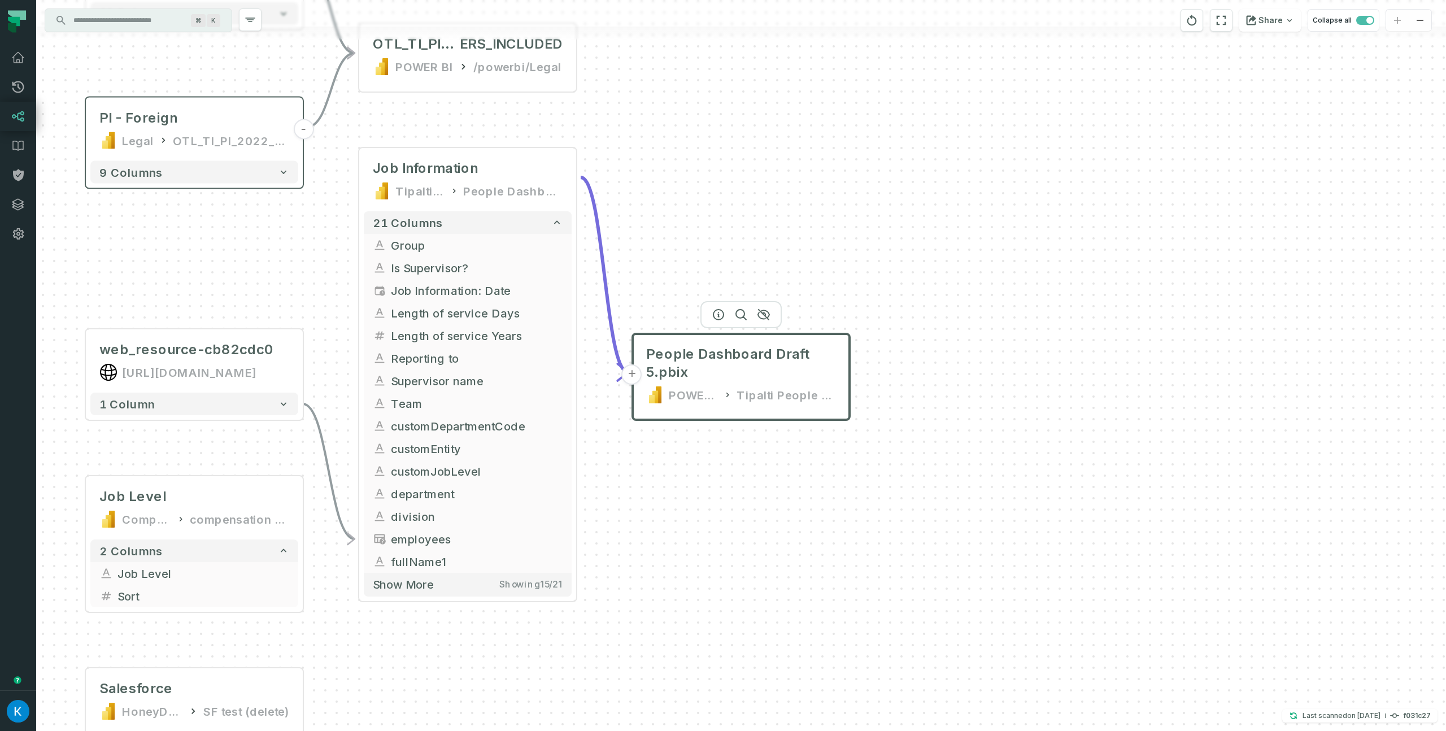
click at [636, 374] on button "+" at bounding box center [632, 374] width 20 height 20
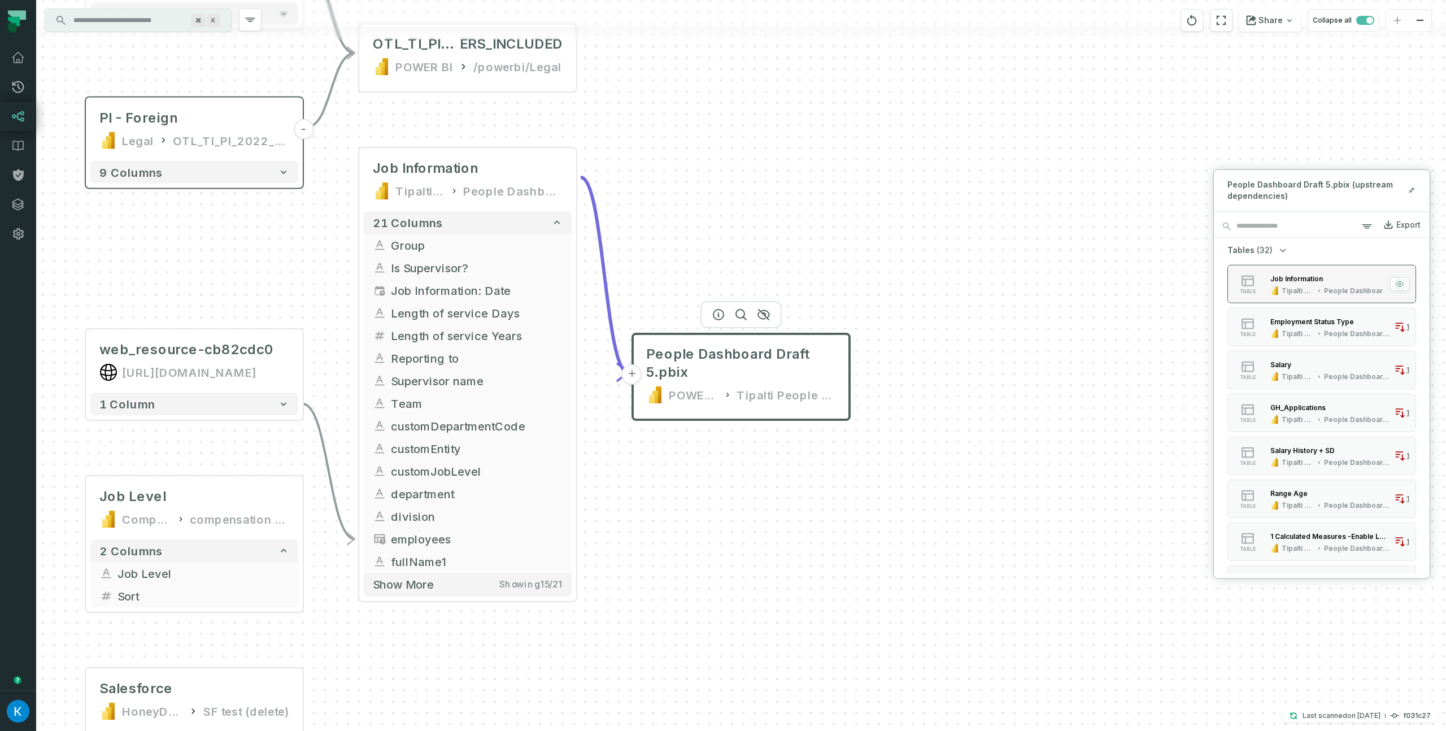
click at [1401, 287] on button "button" at bounding box center [1399, 284] width 9 height 9
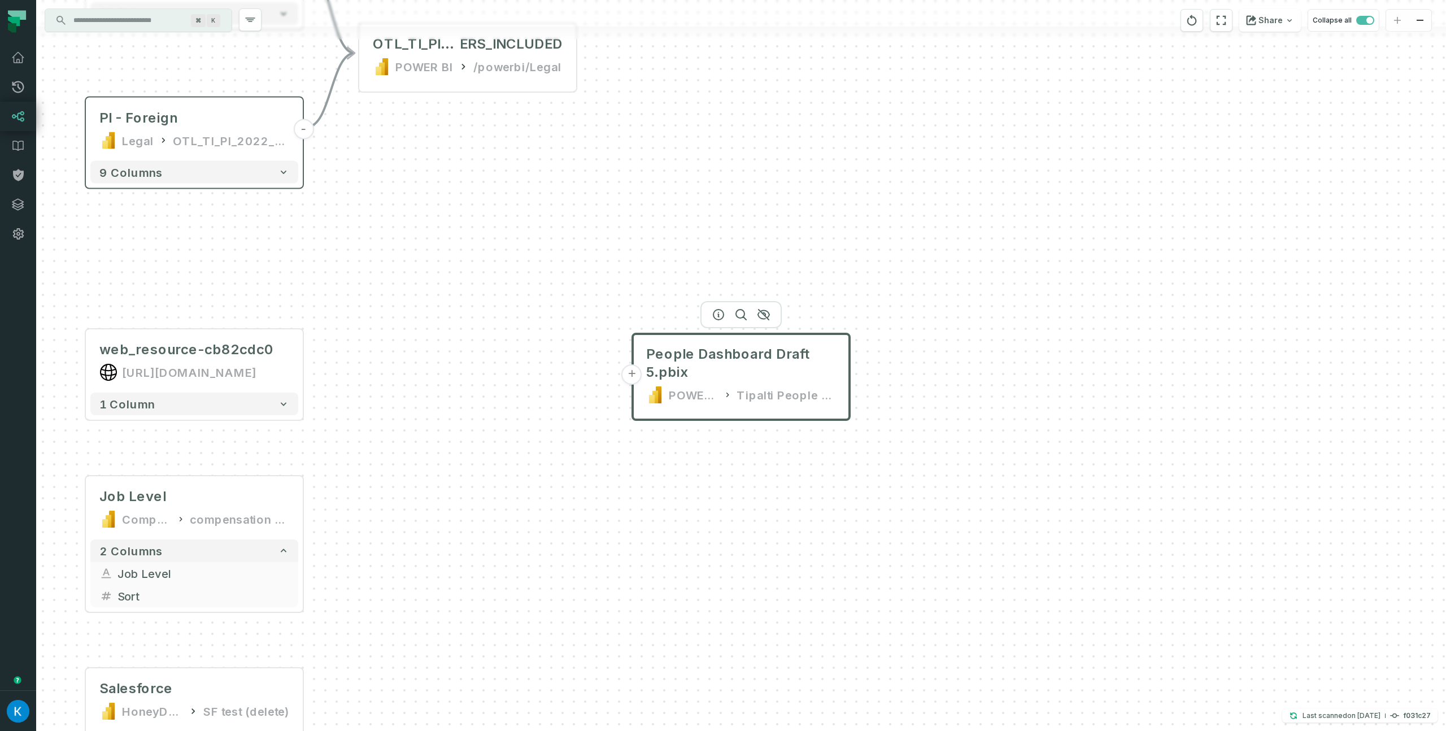
click at [639, 373] on button "+" at bounding box center [632, 374] width 20 height 20
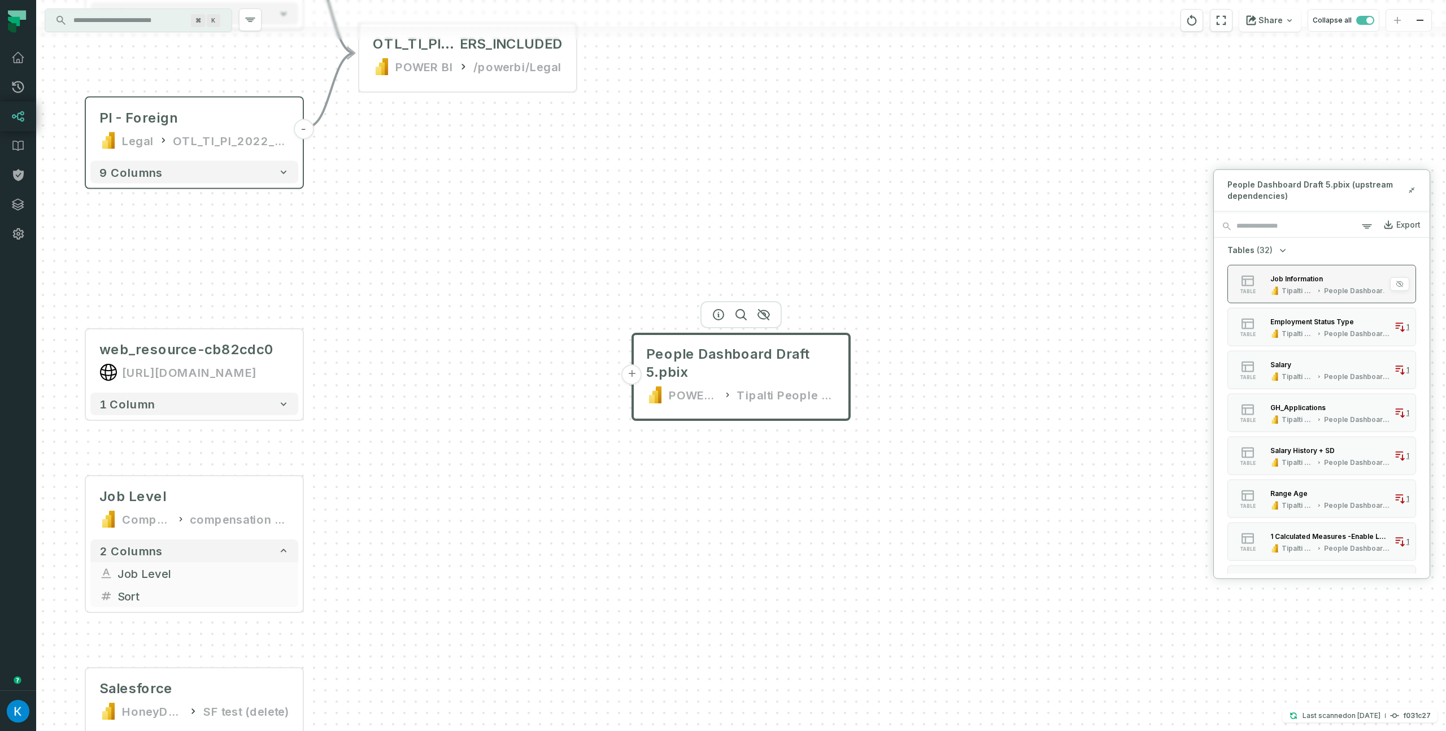
click at [1302, 284] on div "Job Information Tipalti People Dashboard People Dashboard Draft 5" at bounding box center [1330, 284] width 128 height 23
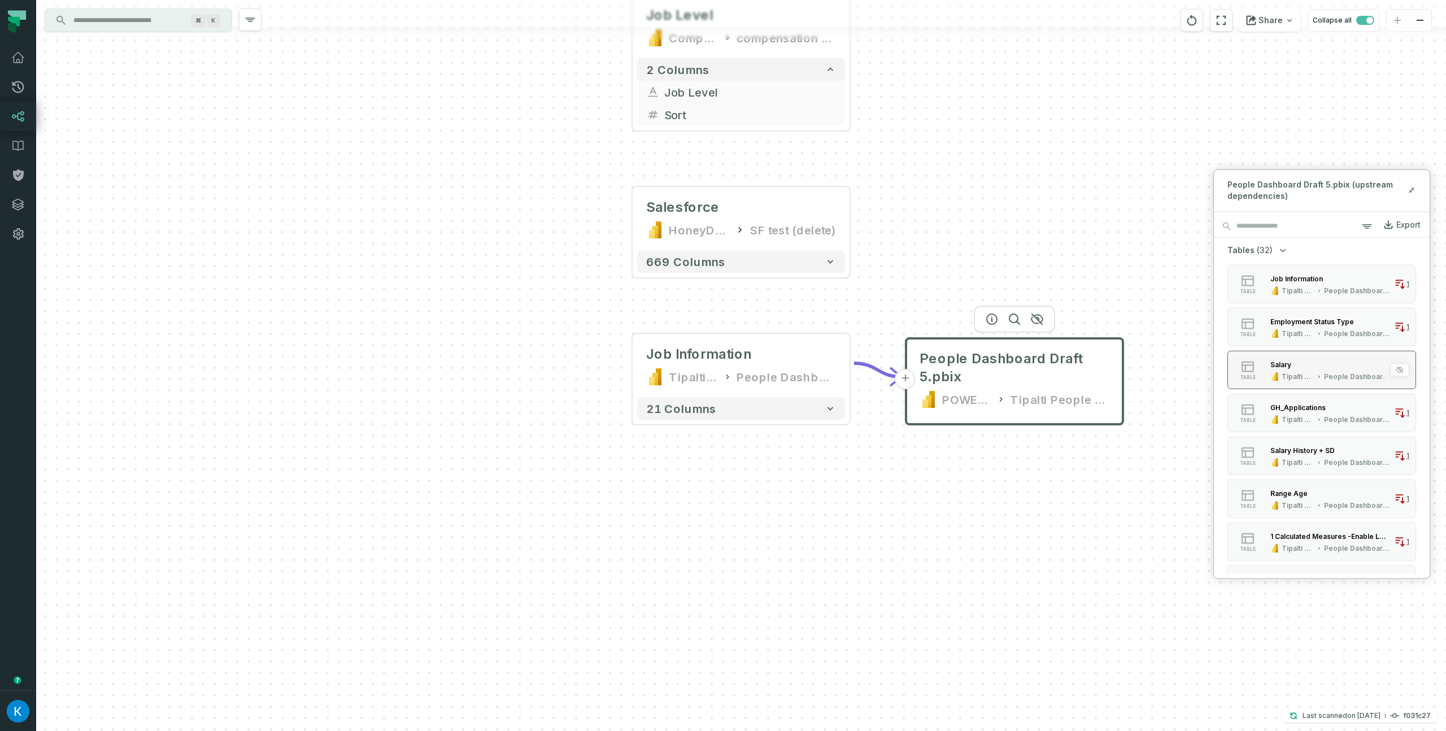
click at [1289, 365] on div "Salary" at bounding box center [1280, 364] width 21 height 8
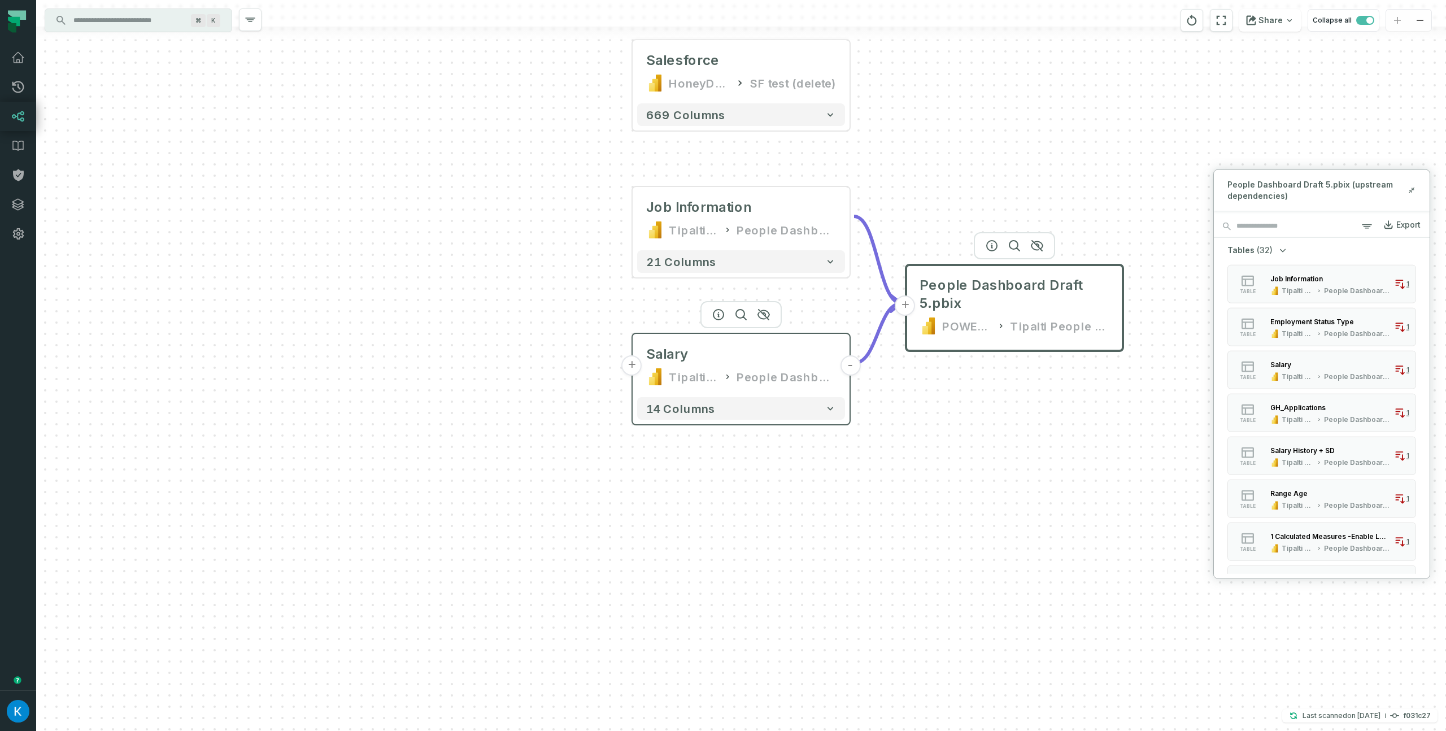
click at [631, 367] on button "+" at bounding box center [632, 365] width 20 height 20
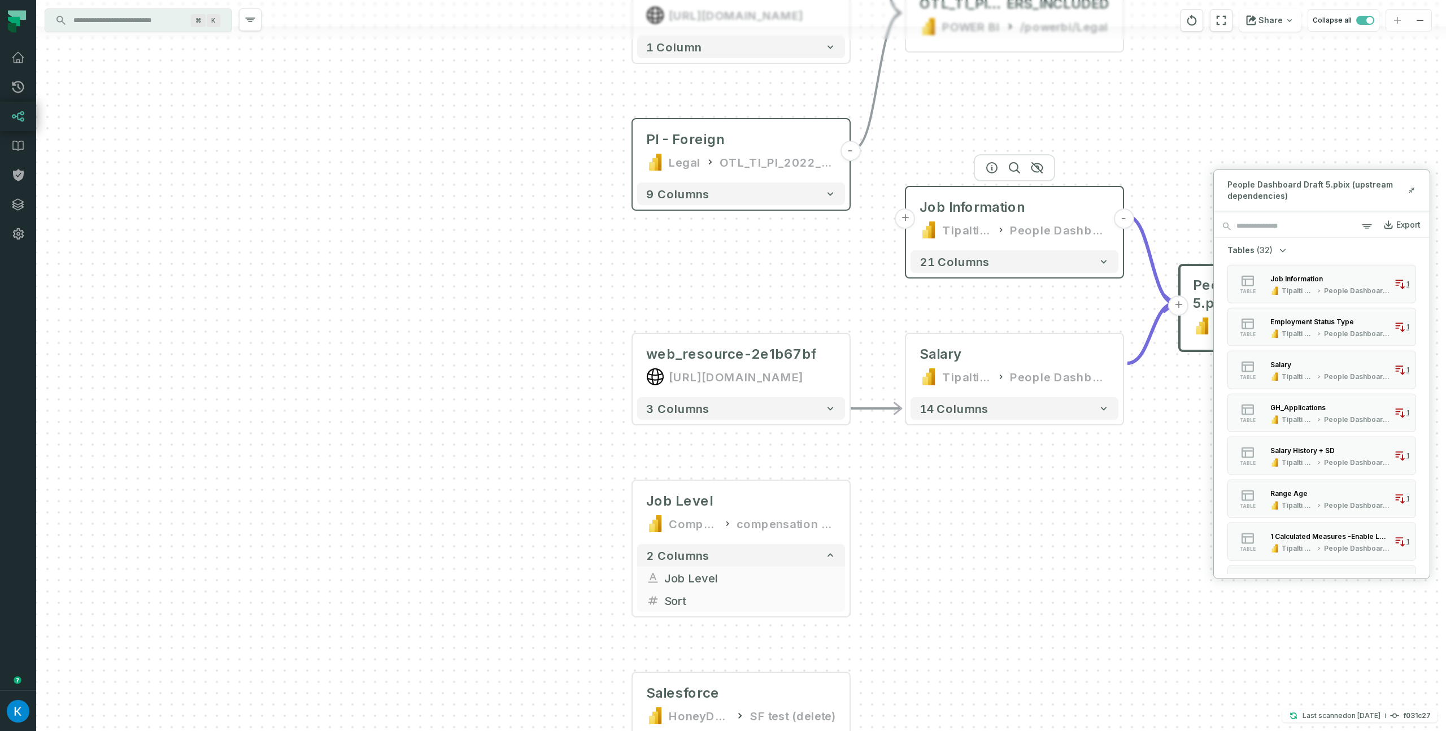
click at [900, 219] on button "+" at bounding box center [905, 218] width 20 height 20
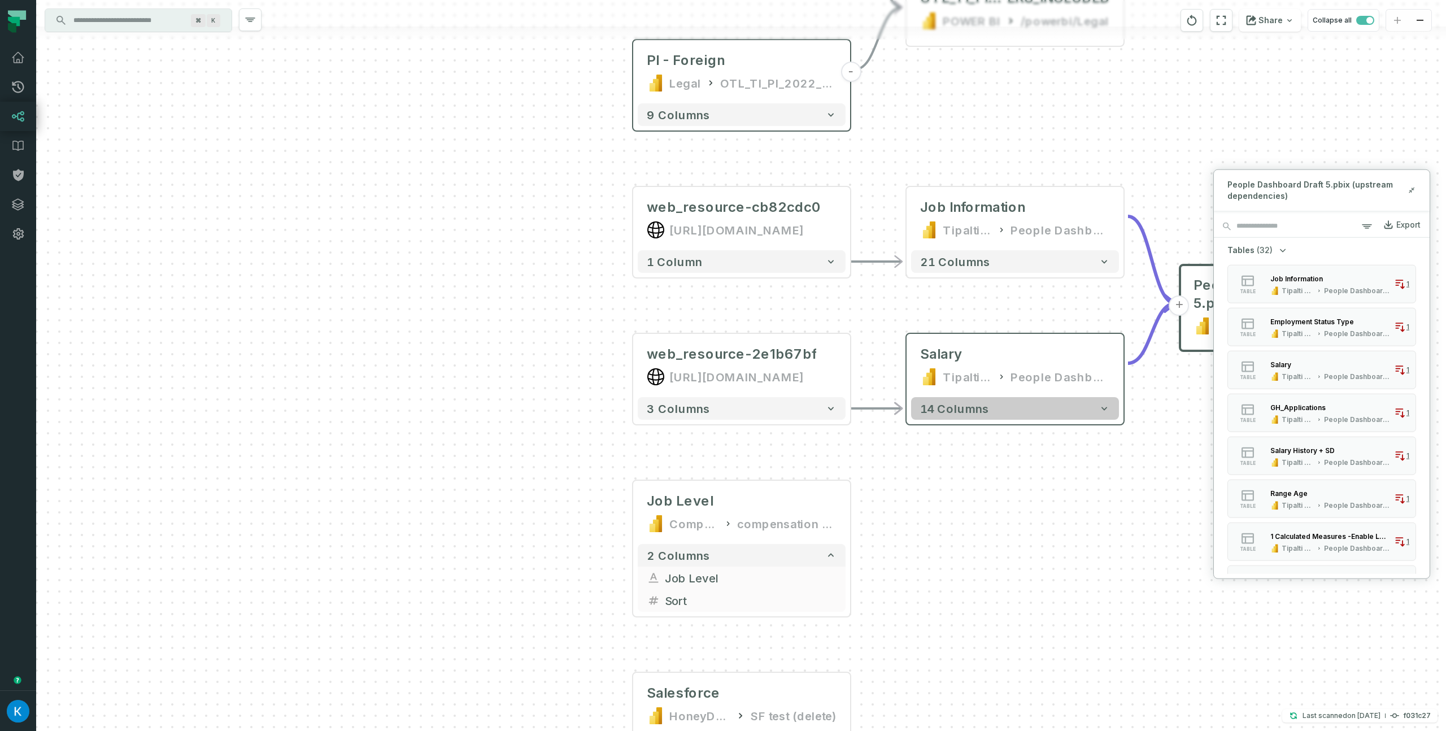
click at [1089, 412] on button "14 columns" at bounding box center [1015, 408] width 208 height 23
click at [1107, 412] on icon "button" at bounding box center [1103, 408] width 11 height 11
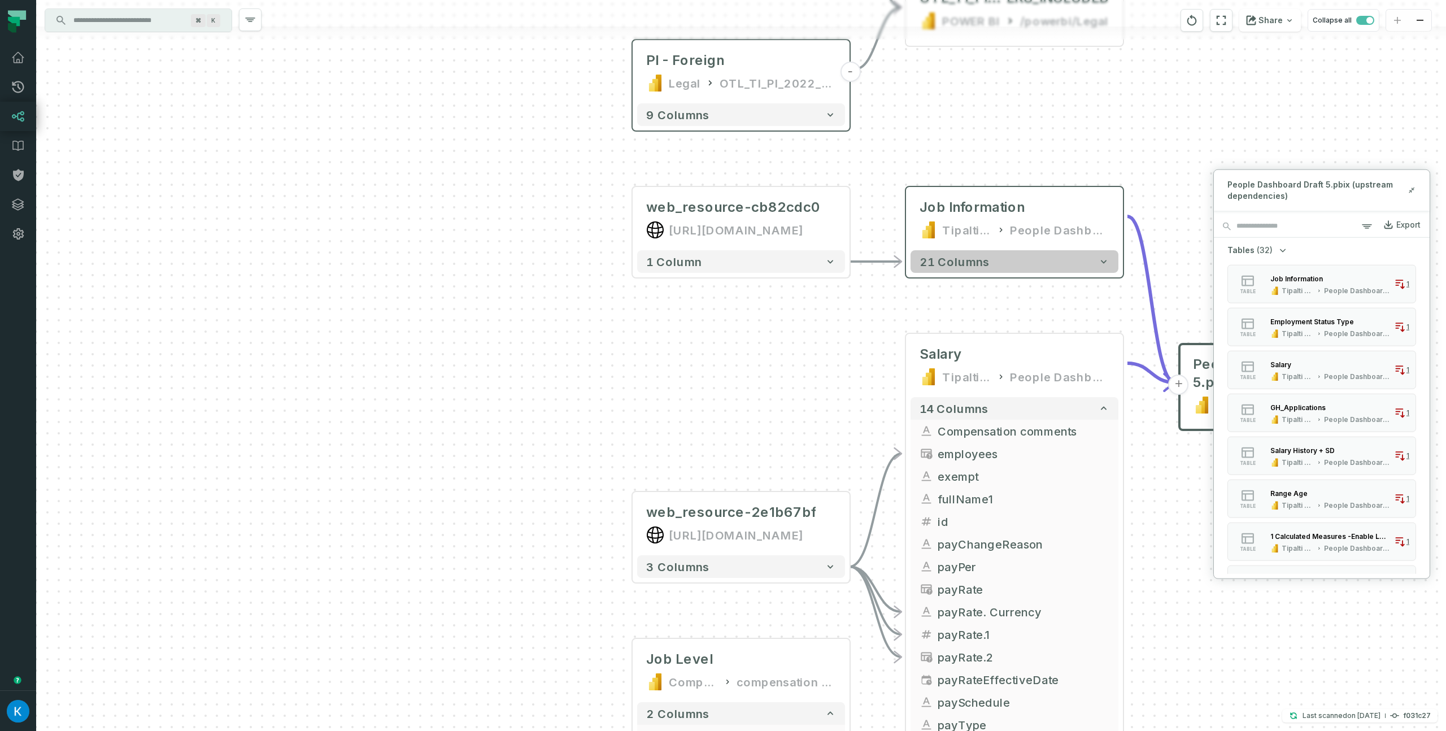
click at [1096, 263] on button "21 columns" at bounding box center [1014, 261] width 208 height 23
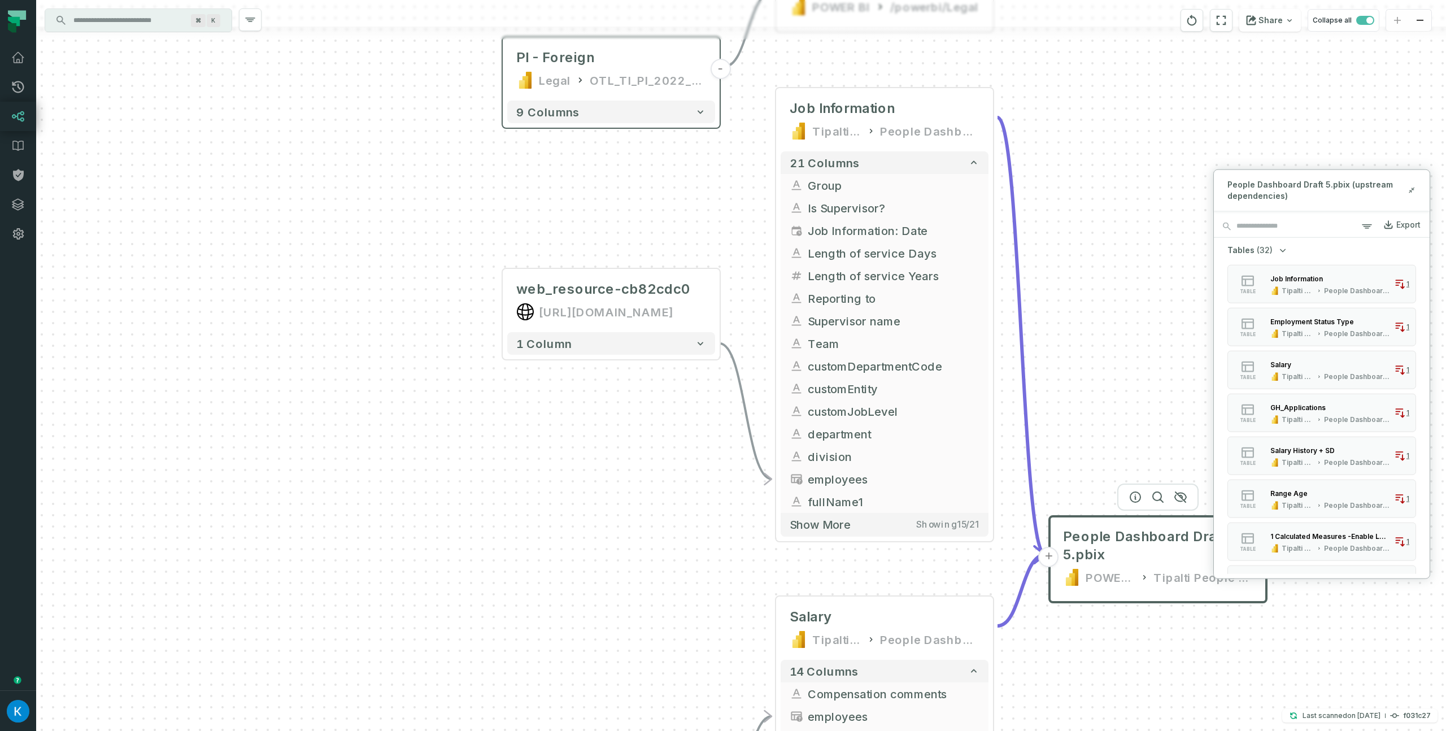
drag, startPoint x: 1186, startPoint y: 263, endPoint x: 1001, endPoint y: 132, distance: 227.2
click at [1007, 134] on div "web_resource-2e1b67bf [URL][DOMAIN_NAME] - 3 columns + People Dashboard Draft 5…" at bounding box center [741, 365] width 1410 height 731
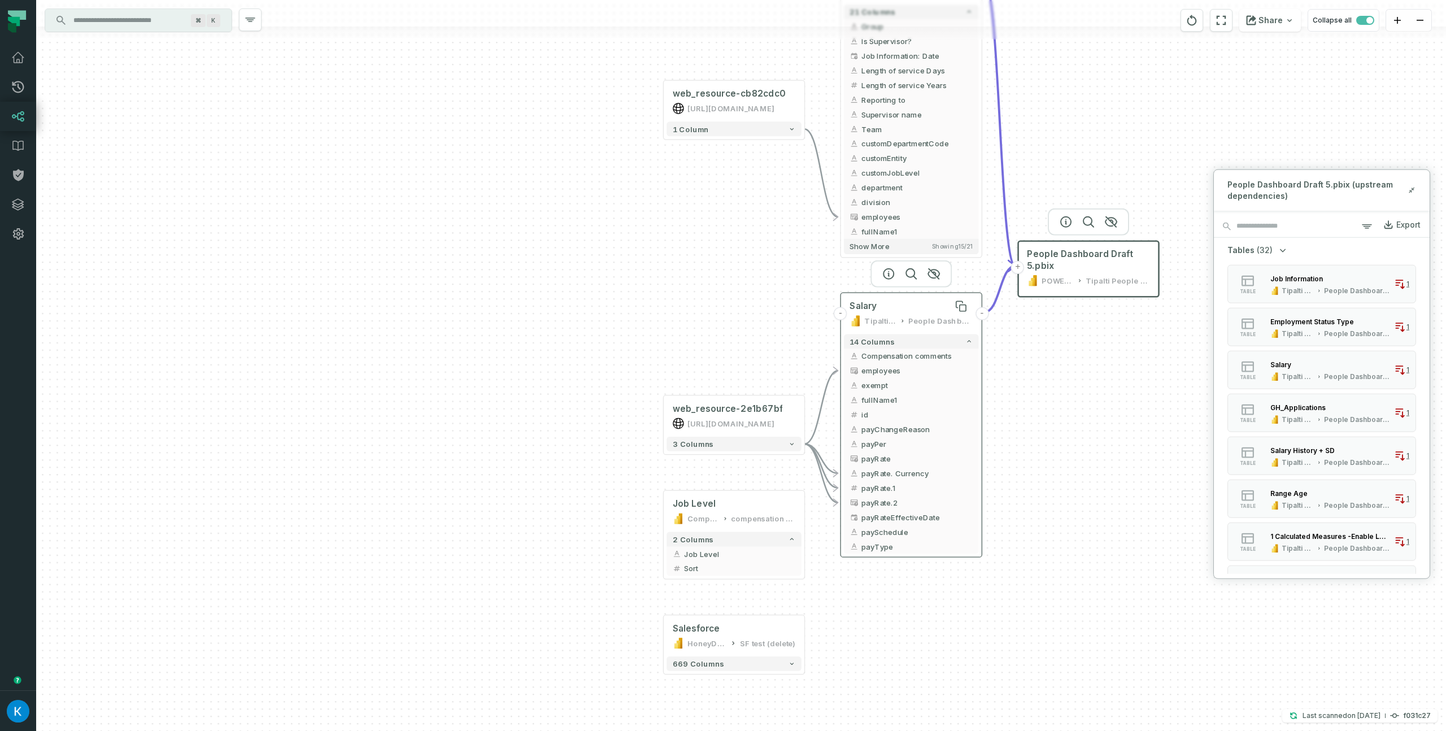
click at [937, 306] on div "Salary" at bounding box center [910, 306] width 123 height 12
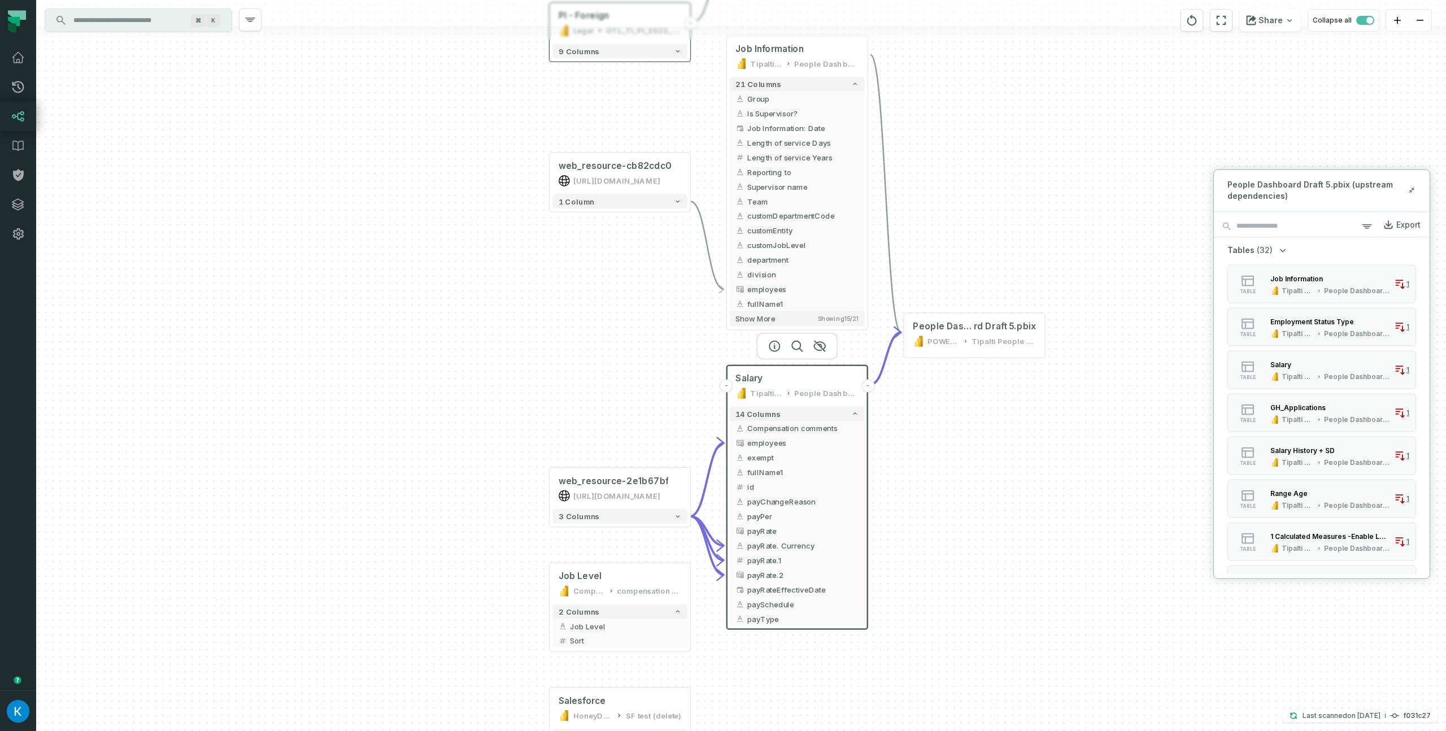
drag, startPoint x: 1108, startPoint y: 321, endPoint x: 934, endPoint y: 406, distance: 193.5
click at [935, 406] on div "web_resource-2e1b67bf [URL][DOMAIN_NAME] - 3 columns + People Dashboa rd Draft …" at bounding box center [741, 365] width 1410 height 731
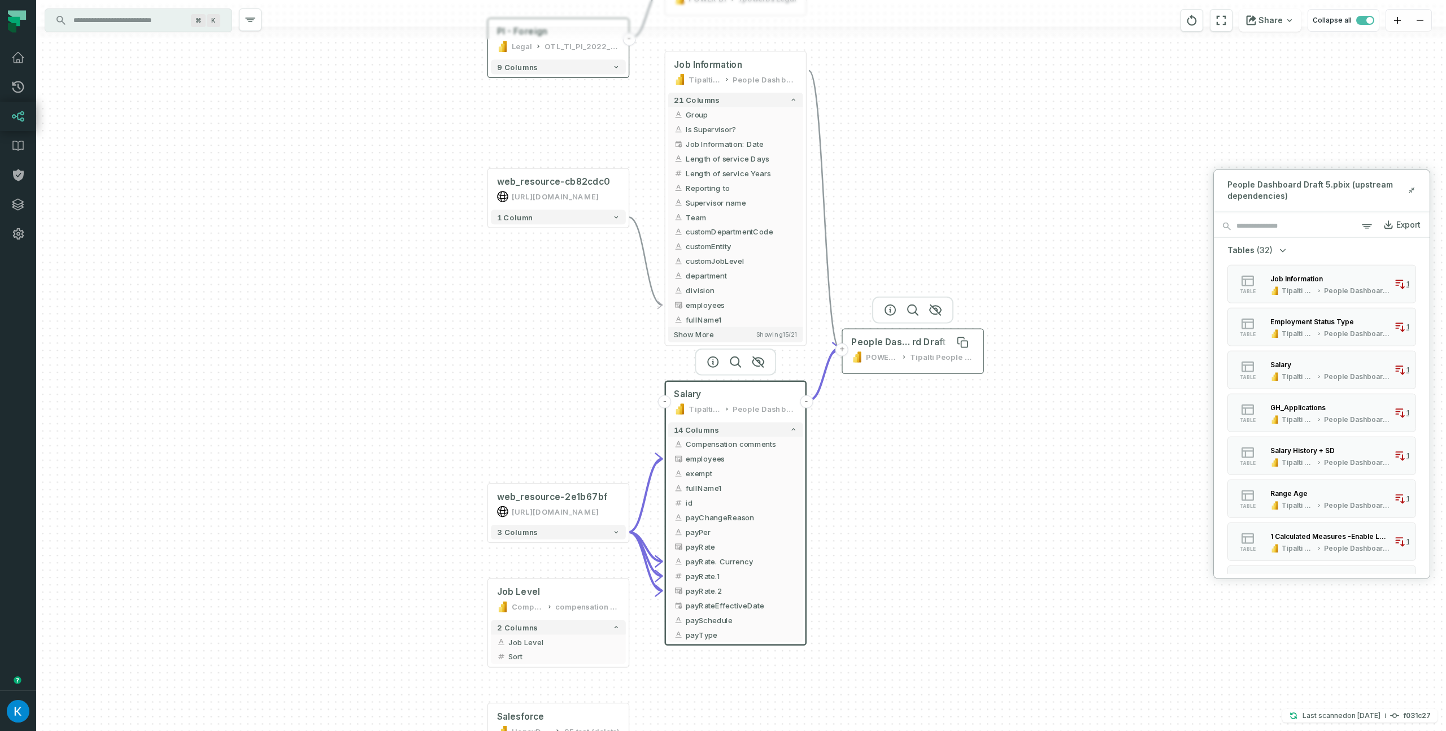
click at [934, 345] on span "rd Draft 5.pbix" at bounding box center [943, 343] width 62 height 12
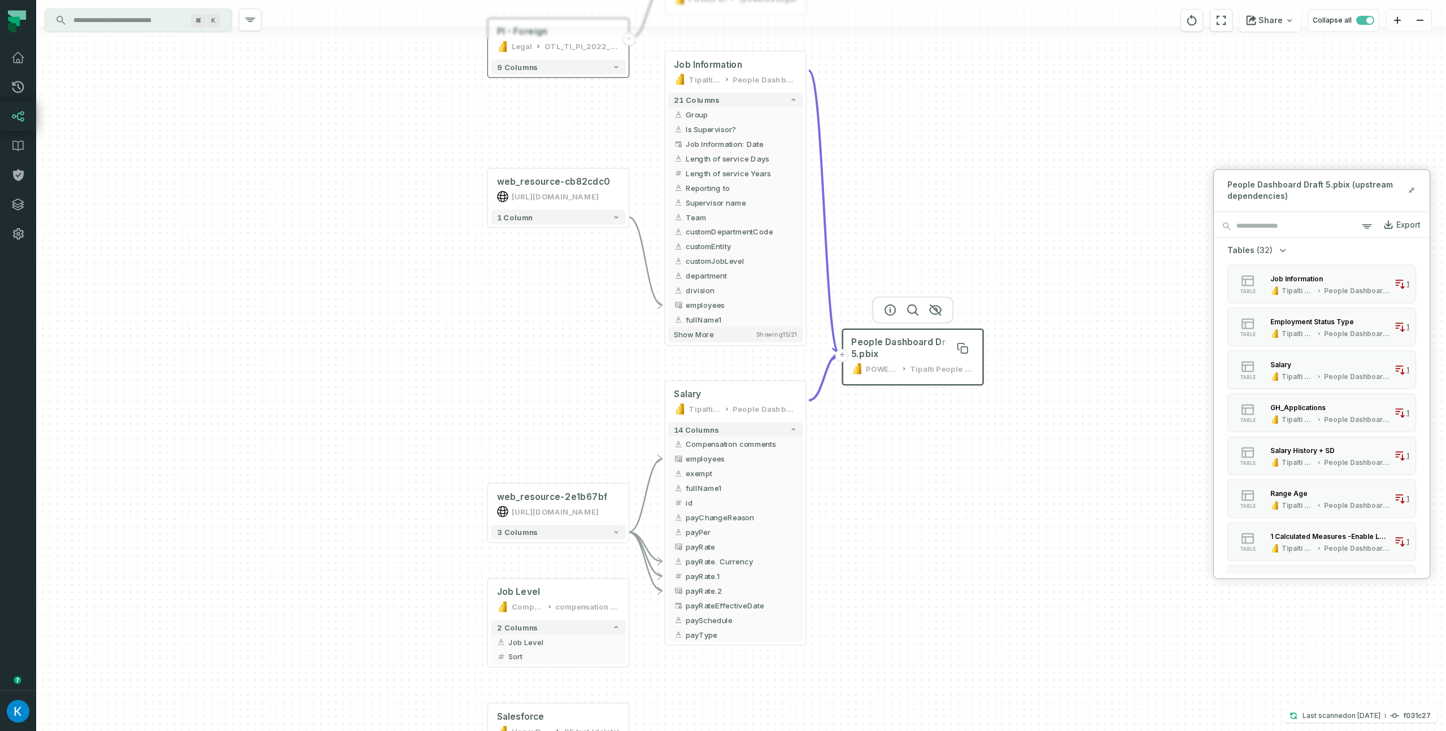
click at [914, 339] on span "People Dashboard Draft 5.pbix" at bounding box center [912, 348] width 123 height 23
click at [893, 311] on icon "button" at bounding box center [890, 310] width 14 height 14
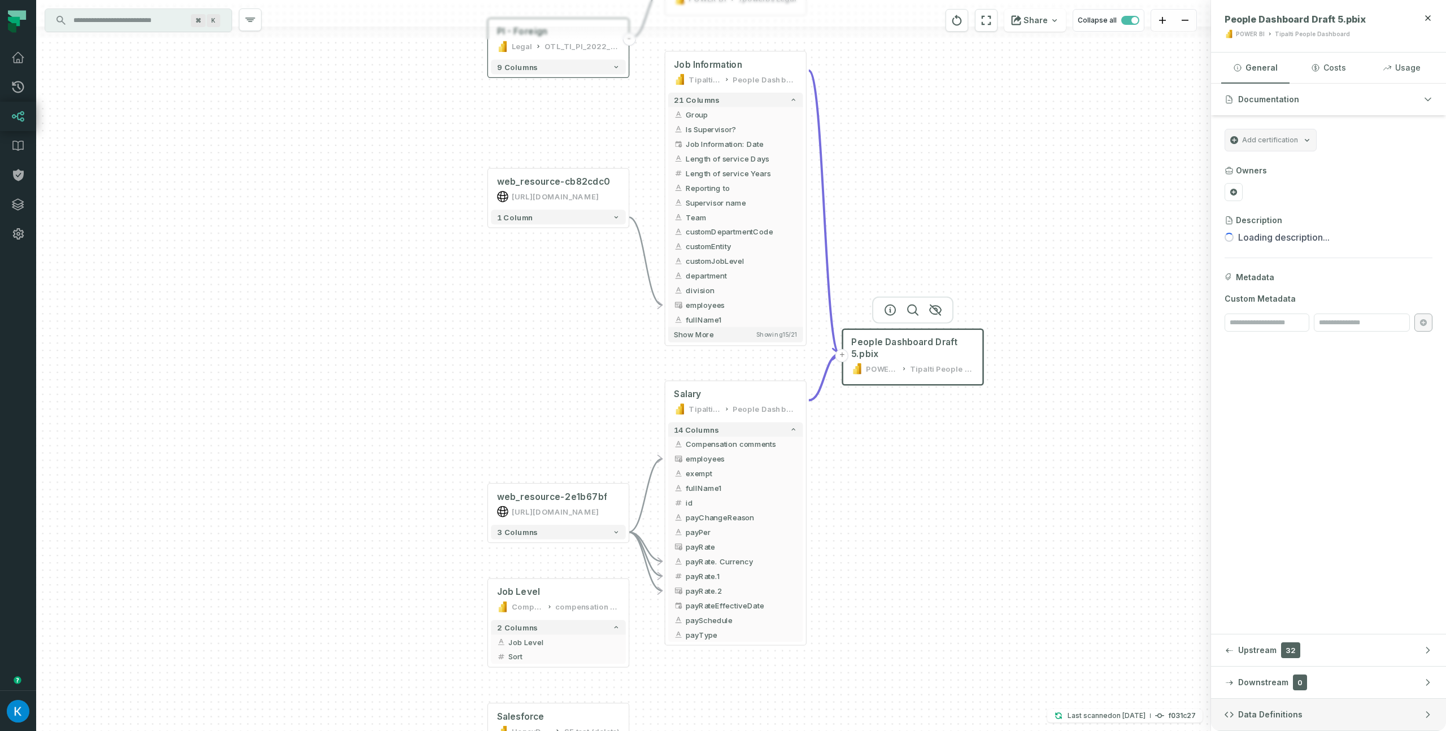
click at [1320, 724] on button "Data Definitions" at bounding box center [1328, 715] width 235 height 32
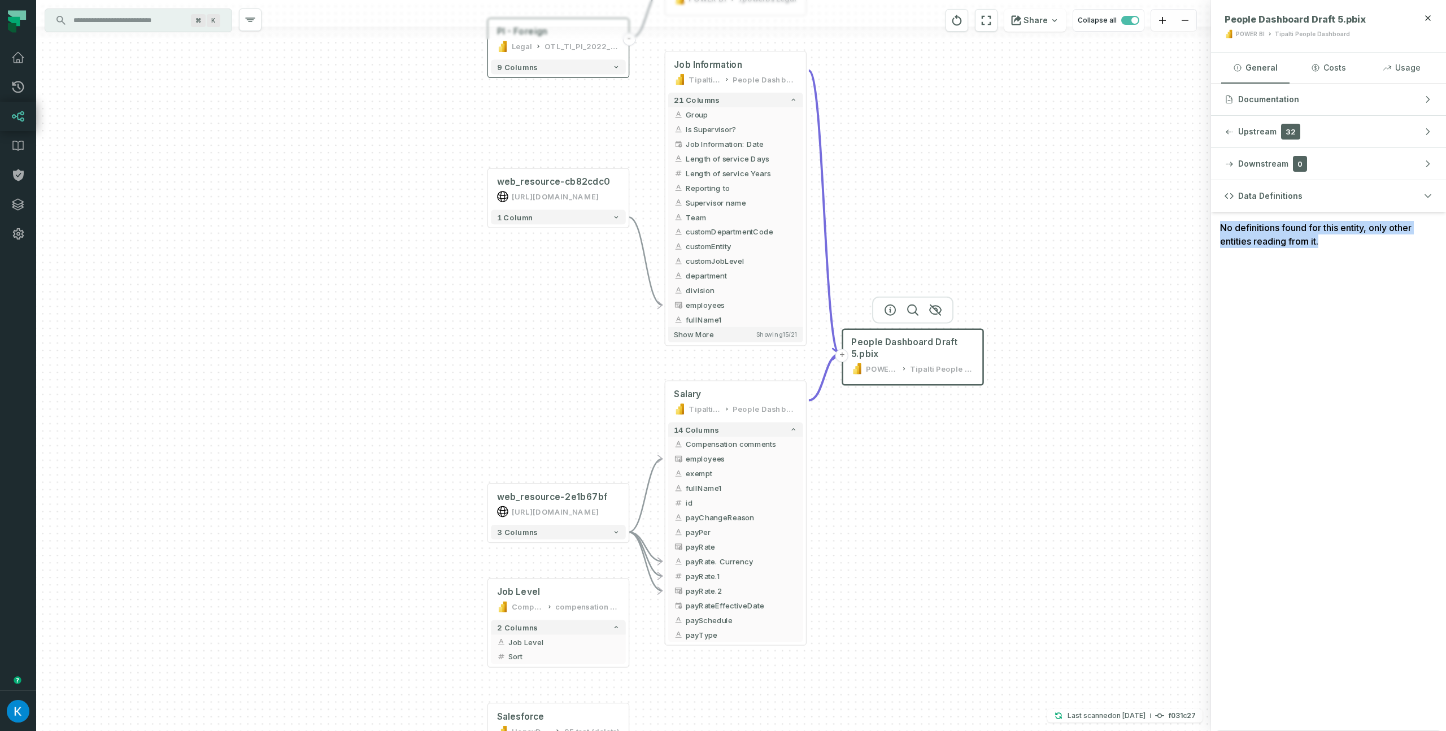
drag, startPoint x: 1277, startPoint y: 215, endPoint x: 1339, endPoint y: 246, distance: 69.5
click at [1339, 246] on div "No definitions found for this entity, only other entities reading from it." at bounding box center [1328, 234] width 235 height 45
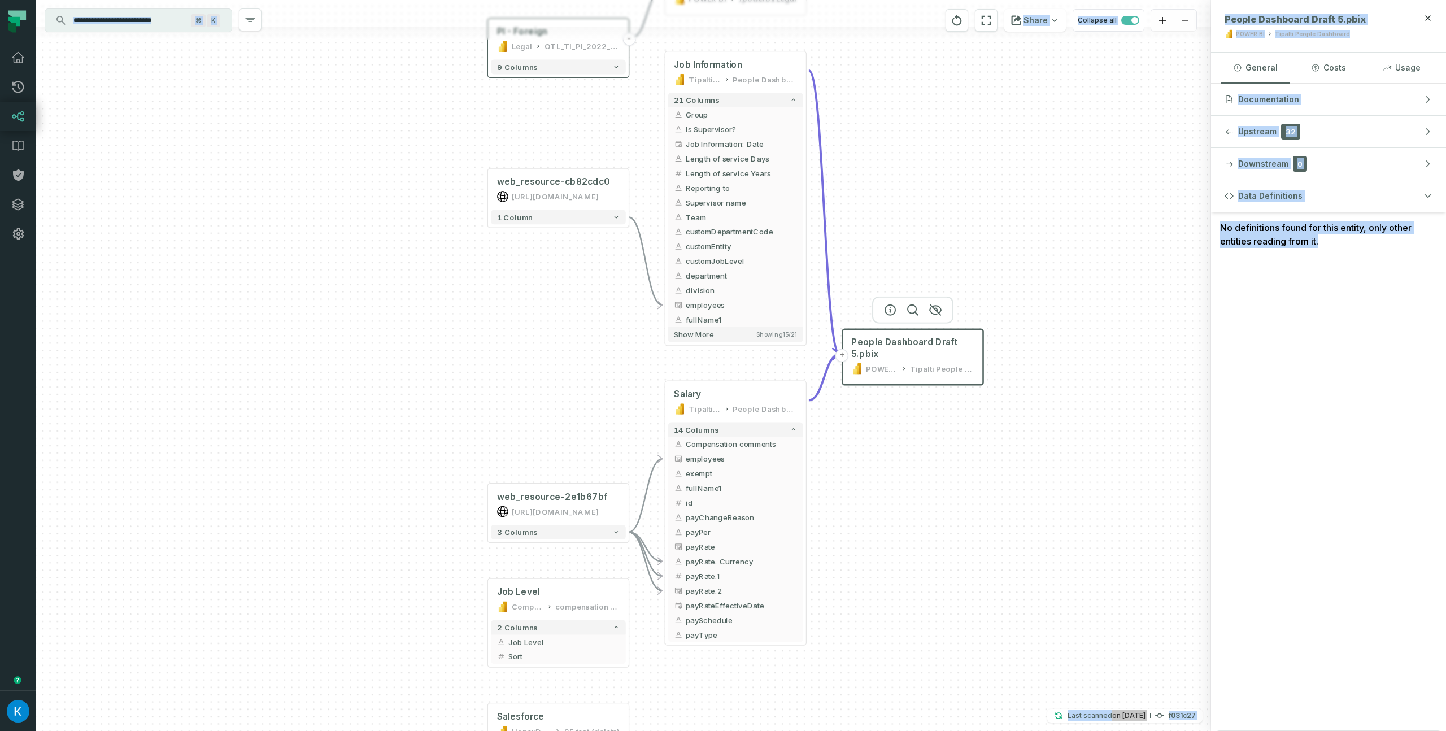
drag, startPoint x: 1344, startPoint y: 243, endPoint x: 1208, endPoint y: 230, distance: 136.2
click at [1208, 230] on div "web_resource-2e1b67bf [URL][DOMAIN_NAME] - 3 columns + People Dashboard Draft 5…" at bounding box center [741, 365] width 1410 height 731
click at [1285, 276] on div "Data Definitions No definitions found for this entity, only other entities read…" at bounding box center [1328, 455] width 235 height 551
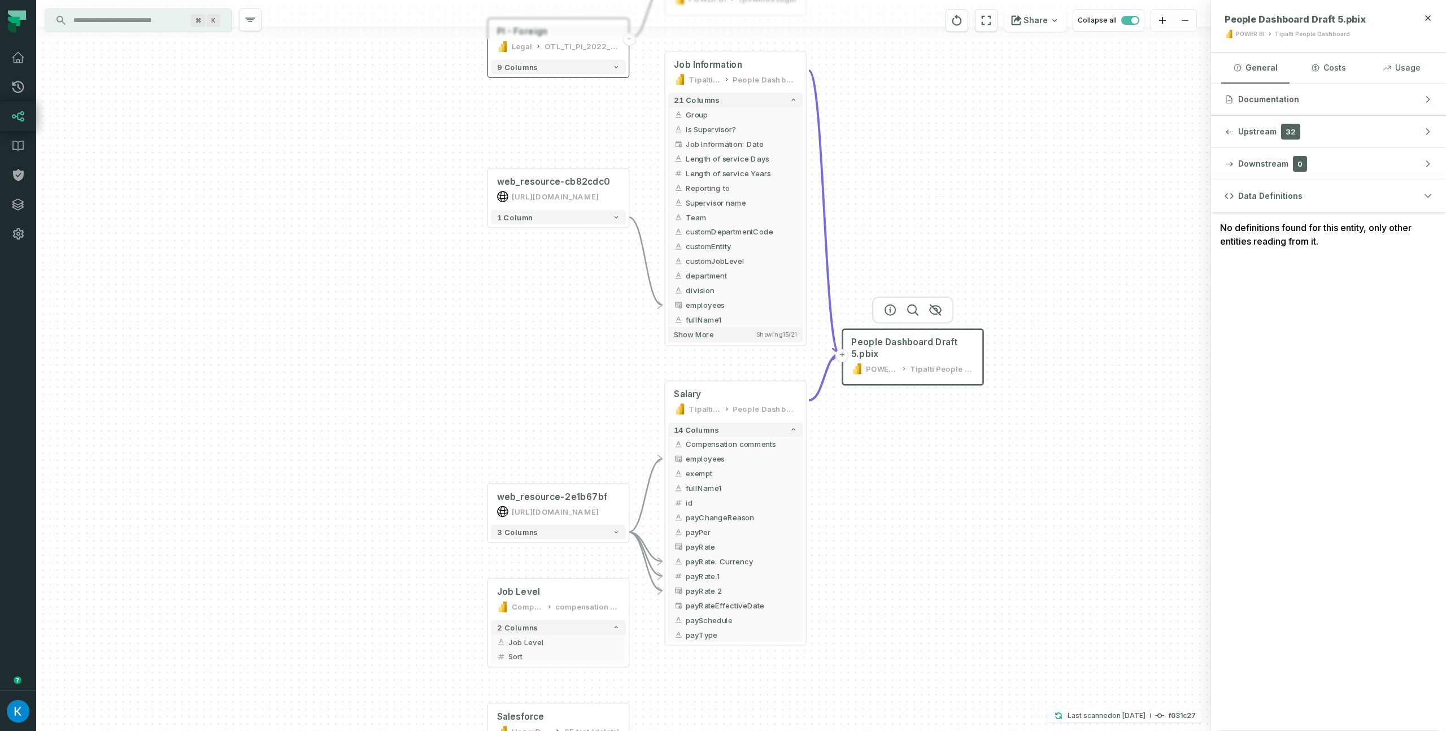
click at [1132, 351] on div "web_resource-2e1b67bf [URL][DOMAIN_NAME] - 3 columns + People Dashboard Draft 5…" at bounding box center [623, 365] width 1175 height 731
click at [531, 514] on div "[URL][DOMAIN_NAME]" at bounding box center [555, 511] width 87 height 12
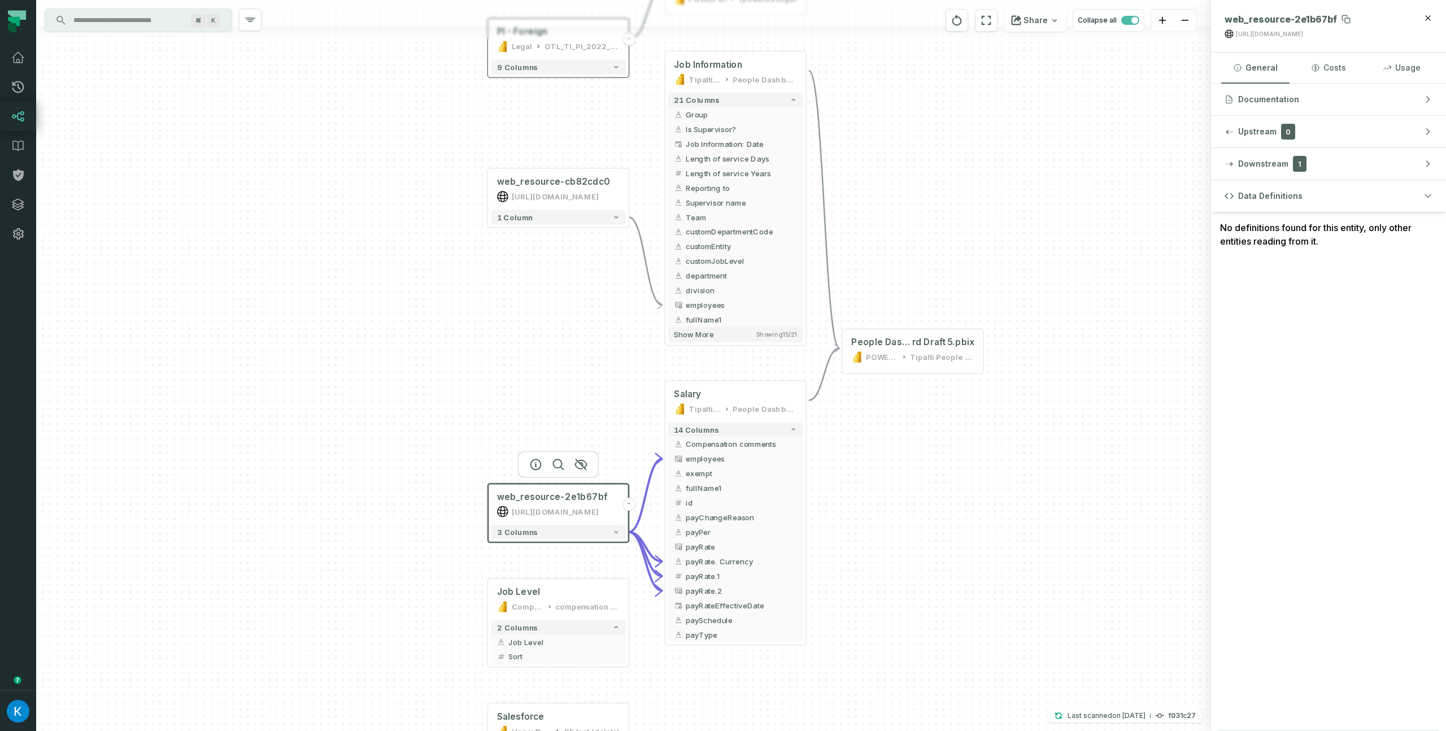
click at [1295, 20] on span "web_resource-2e1b67bf" at bounding box center [1280, 19] width 112 height 11
click at [1178, 287] on div "web_resource-2e1b67bf [URL][DOMAIN_NAME] - 3 columns + People Dashboa rd Draft …" at bounding box center [623, 365] width 1175 height 731
